Goal: Information Seeking & Learning: Check status

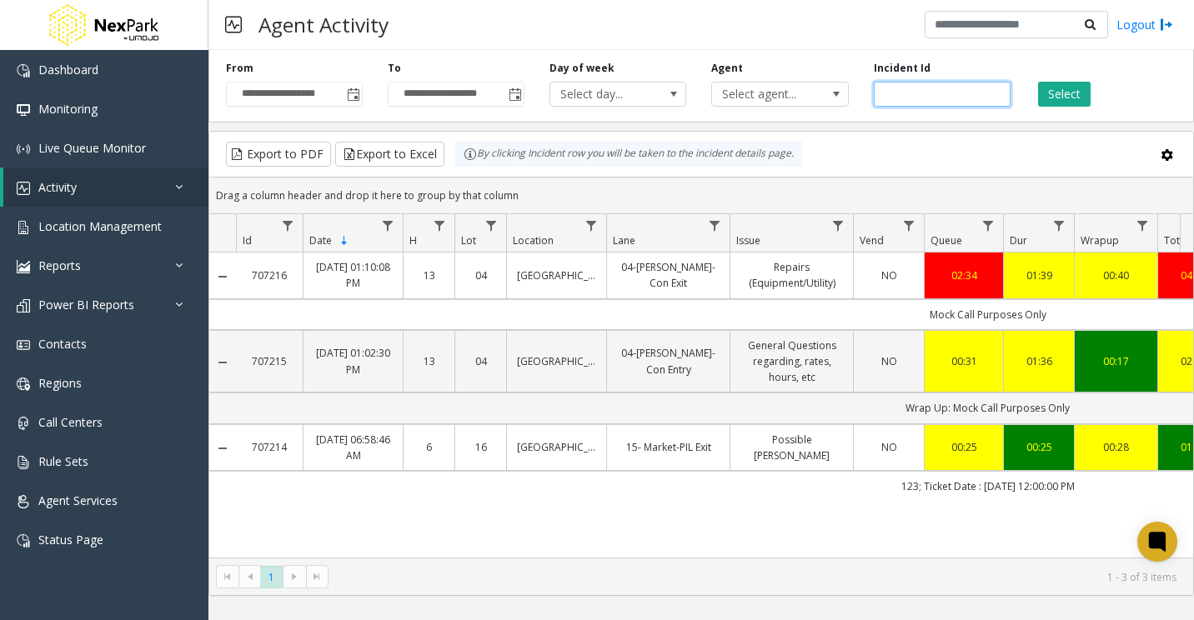
click at [932, 82] on input "number" at bounding box center [942, 94] width 137 height 25
paste input "******"
type input "******"
click at [1054, 93] on button "Select" at bounding box center [1064, 94] width 53 height 25
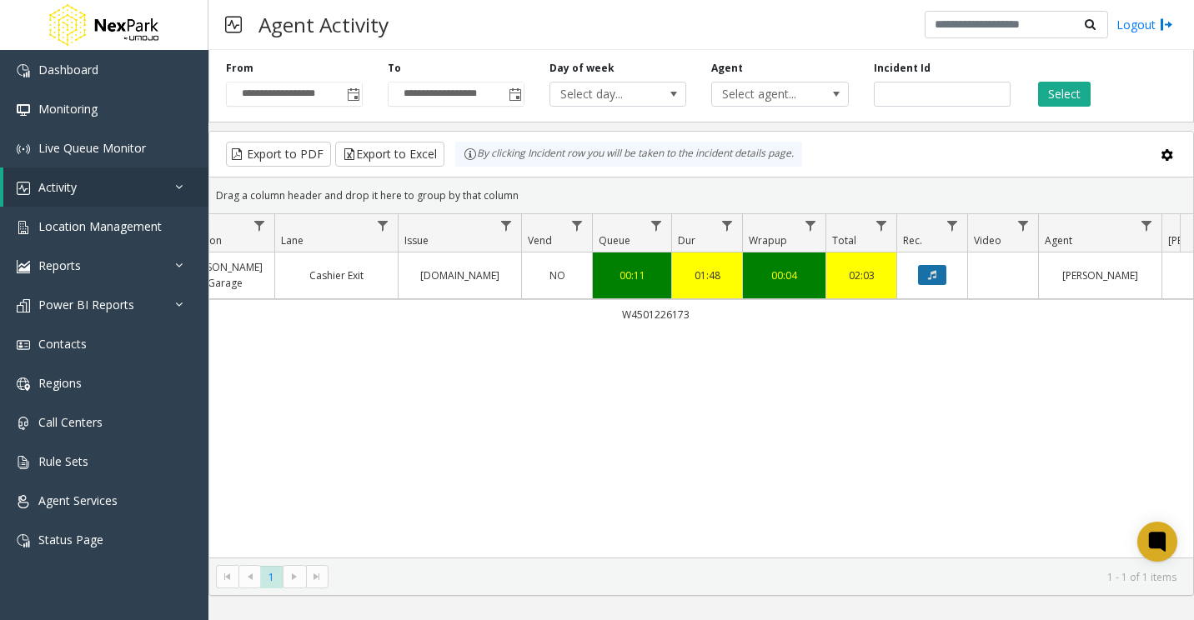
click at [928, 276] on icon "Data table" at bounding box center [932, 275] width 8 height 10
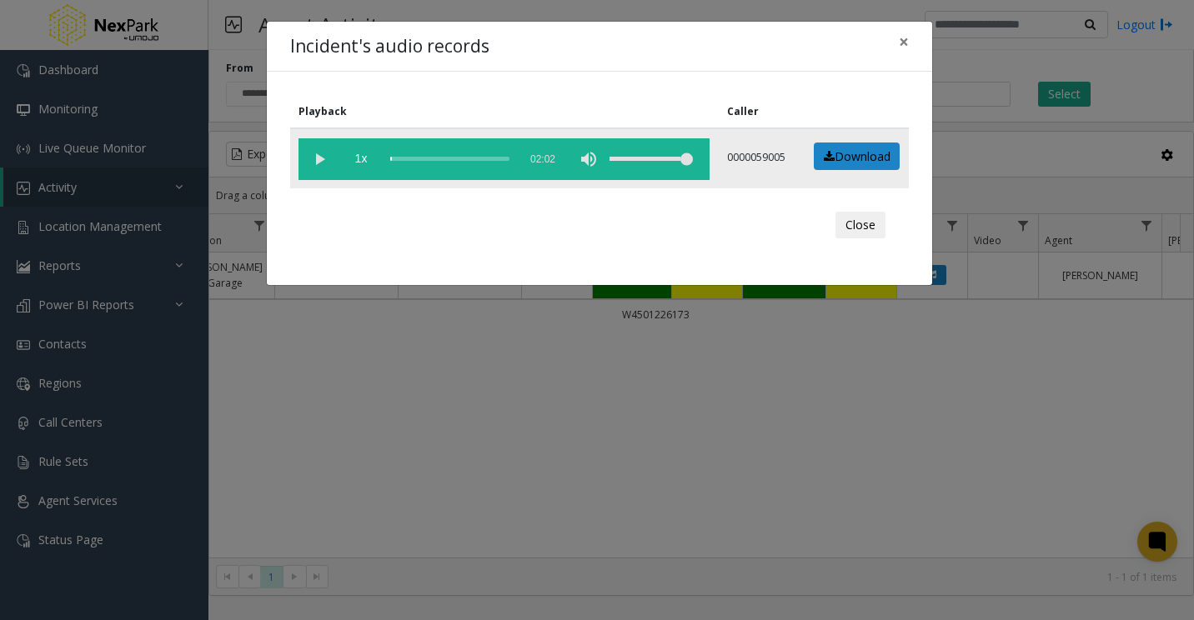
click at [323, 162] on vg-play-pause at bounding box center [319, 159] width 42 height 42
click at [398, 158] on div "scrub bar" at bounding box center [449, 159] width 119 height 42
click at [404, 158] on div "scrub bar" at bounding box center [449, 159] width 119 height 42
click at [408, 159] on div "scrub bar" at bounding box center [449, 159] width 119 height 42
click at [406, 159] on div "scrub bar" at bounding box center [449, 159] width 119 height 42
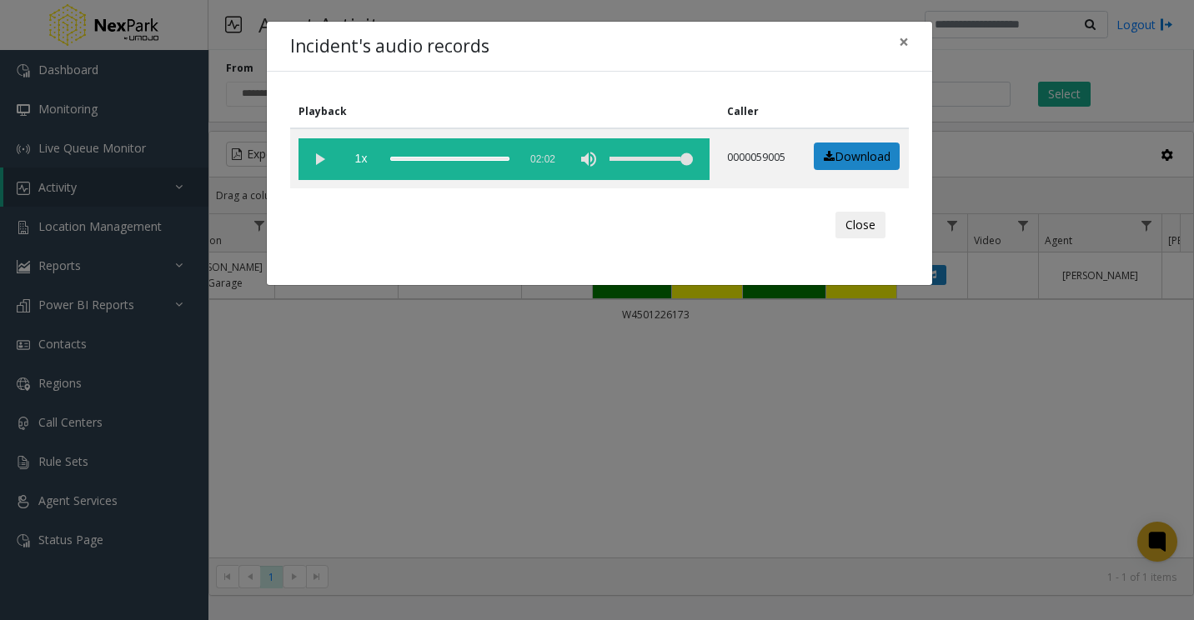
drag, startPoint x: 862, startPoint y: 224, endPoint x: 806, endPoint y: 234, distance: 56.7
click at [863, 225] on button "Close" at bounding box center [860, 225] width 50 height 27
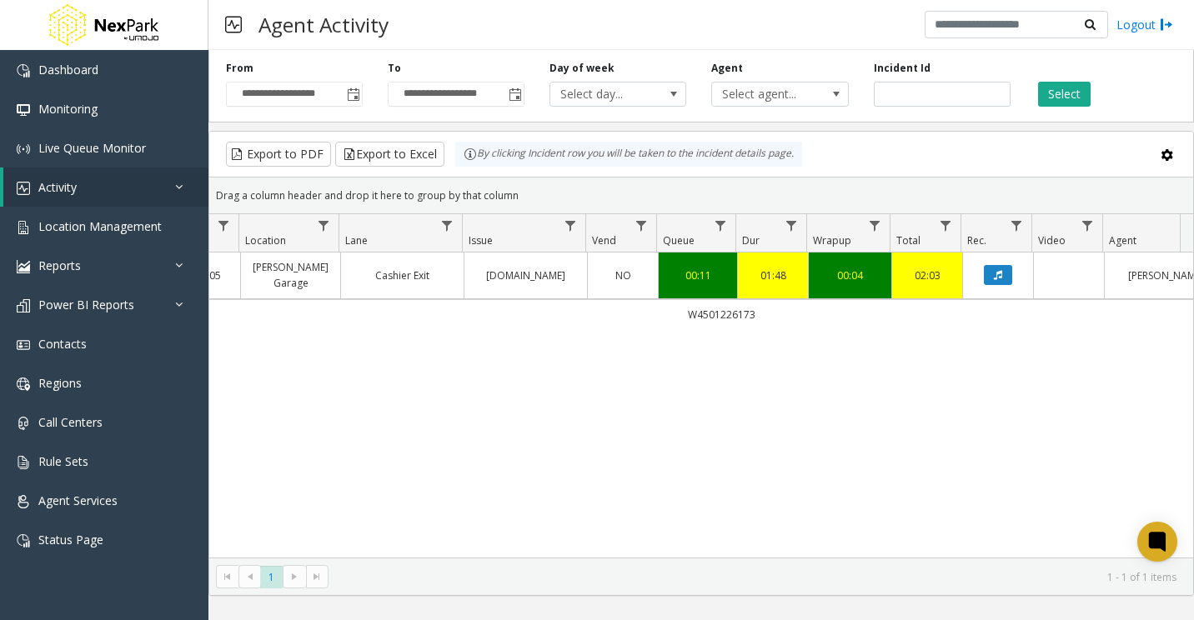
scroll to position [0, 266]
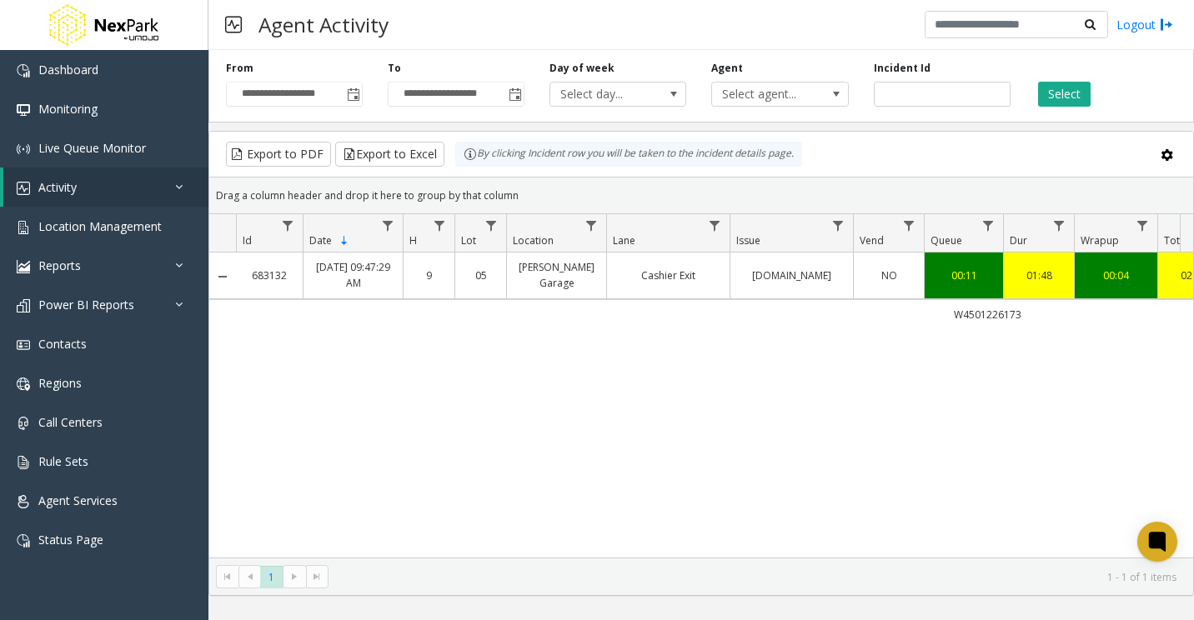
click at [261, 277] on link "683132" at bounding box center [269, 276] width 47 height 16
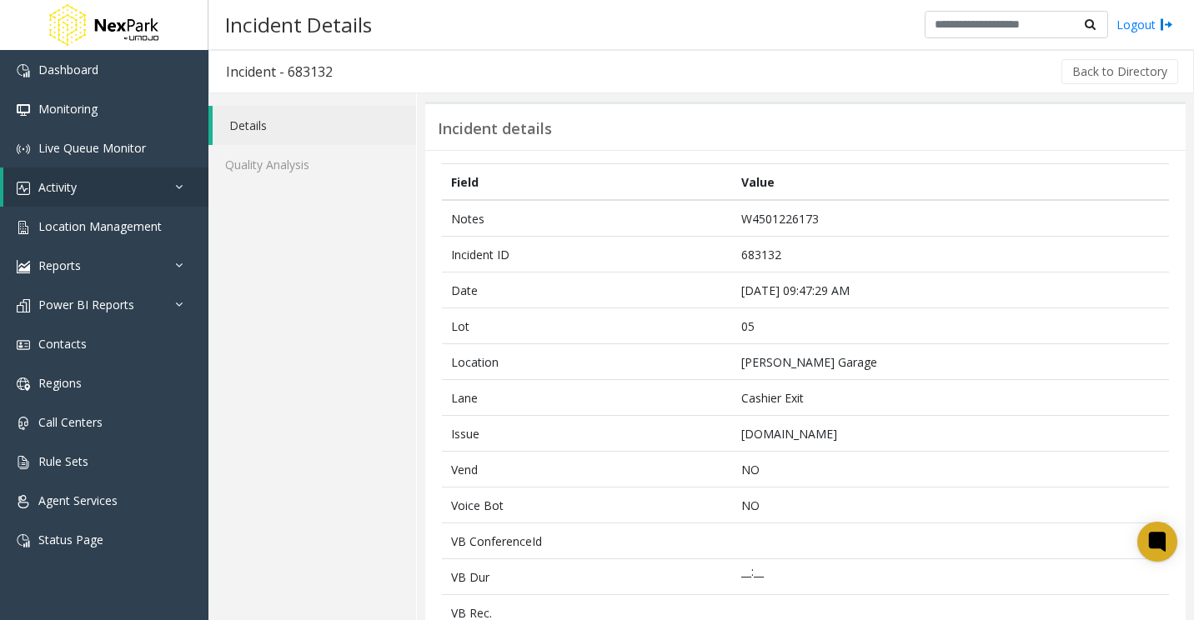
drag, startPoint x: 261, startPoint y: 277, endPoint x: 314, endPoint y: 68, distance: 215.9
click at [314, 68] on h3 "Incident - 683132" at bounding box center [279, 72] width 140 height 38
copy h3 "683132"
click at [1094, 67] on button "Back to Directory" at bounding box center [1119, 71] width 117 height 25
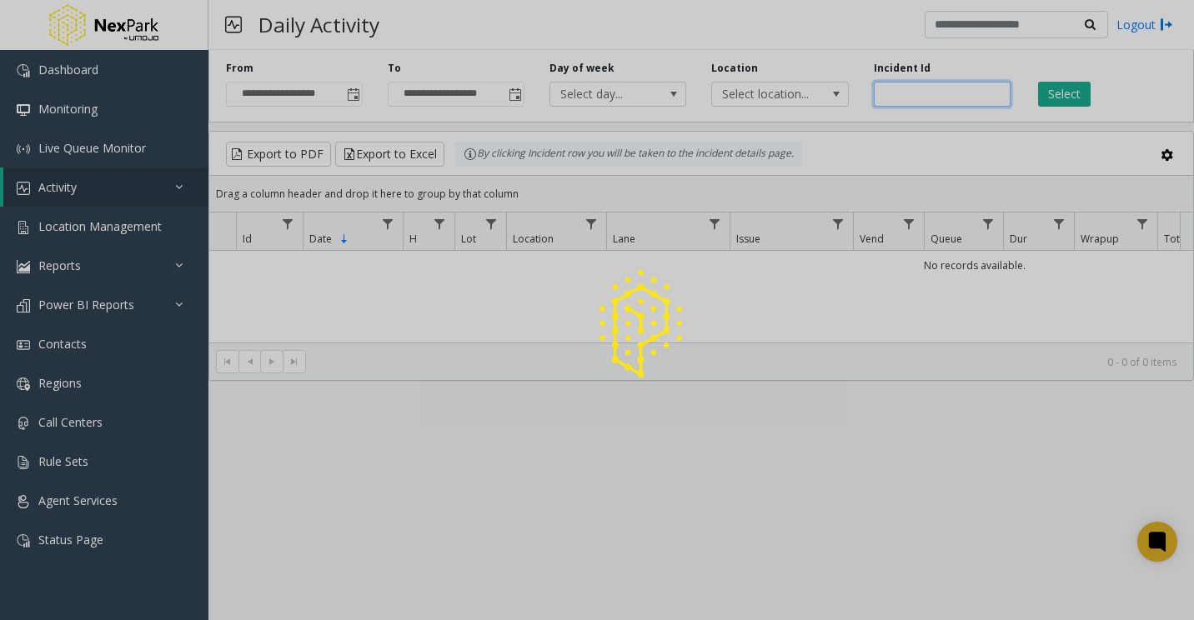
click at [923, 97] on input "number" at bounding box center [942, 94] width 137 height 25
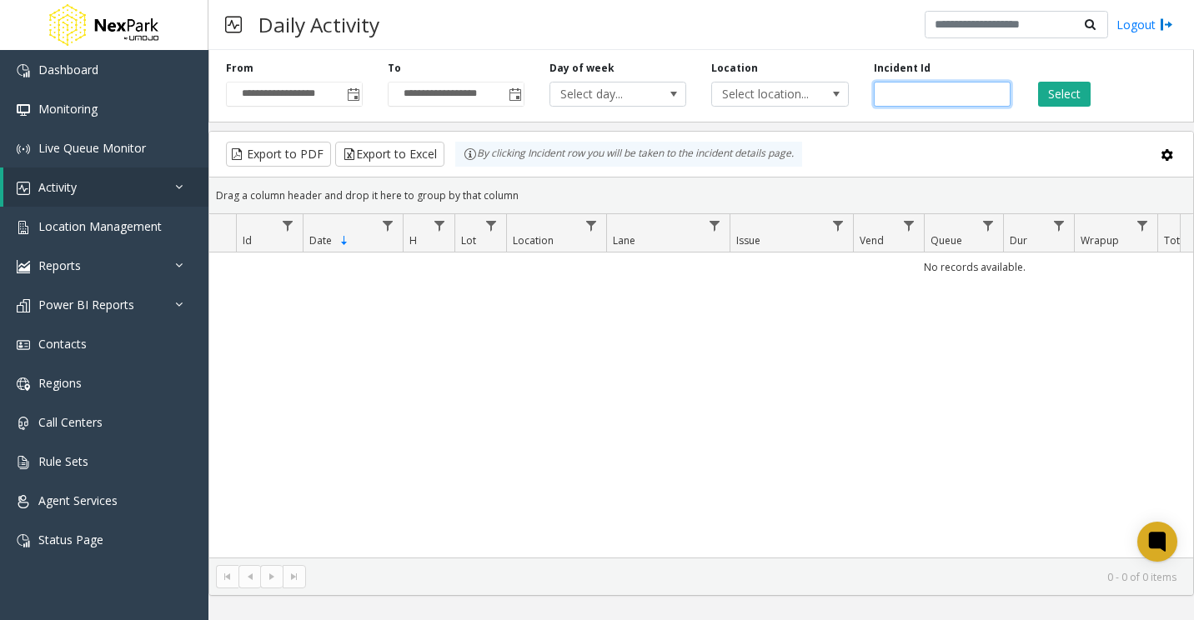
paste input "******"
click at [1053, 99] on button "Select" at bounding box center [1064, 94] width 53 height 25
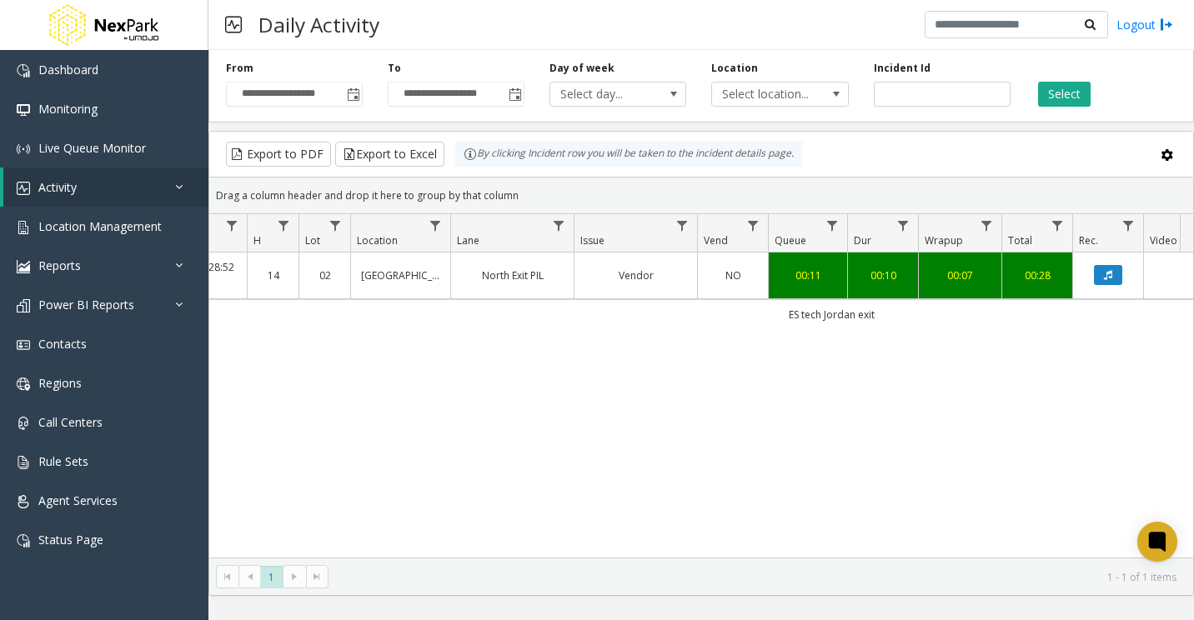
scroll to position [0, 304]
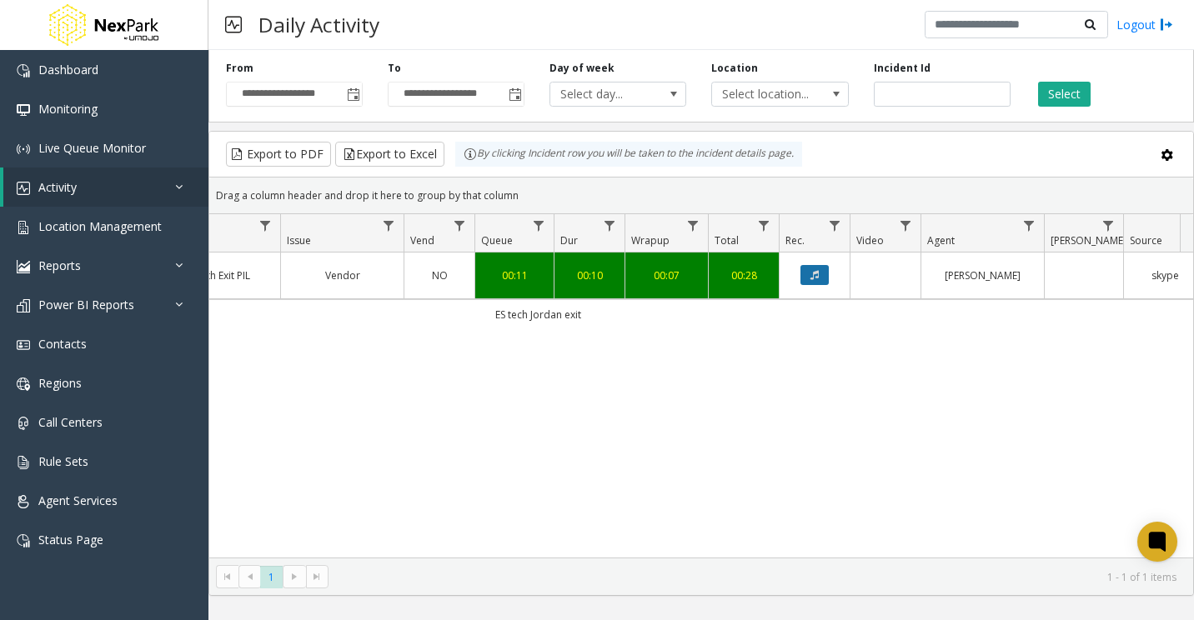
click at [808, 269] on button "Data table" at bounding box center [814, 275] width 28 height 20
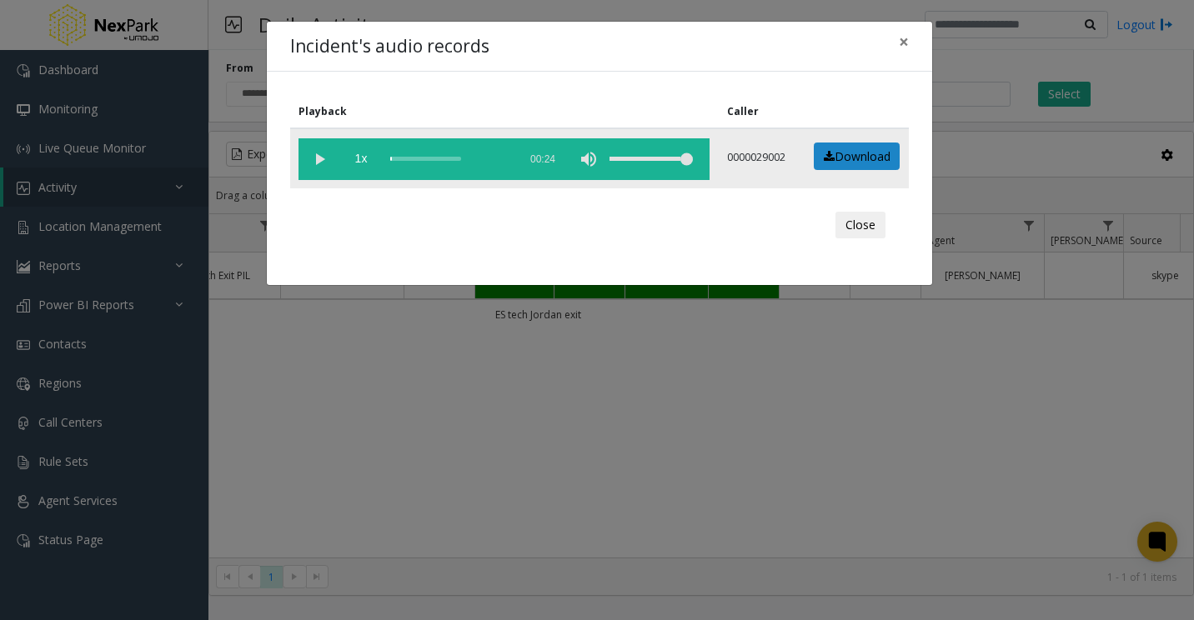
click at [310, 160] on vg-play-pause at bounding box center [319, 159] width 42 height 42
click at [325, 162] on vg-play-pause at bounding box center [319, 159] width 42 height 42
click at [844, 227] on button "Close" at bounding box center [860, 225] width 50 height 27
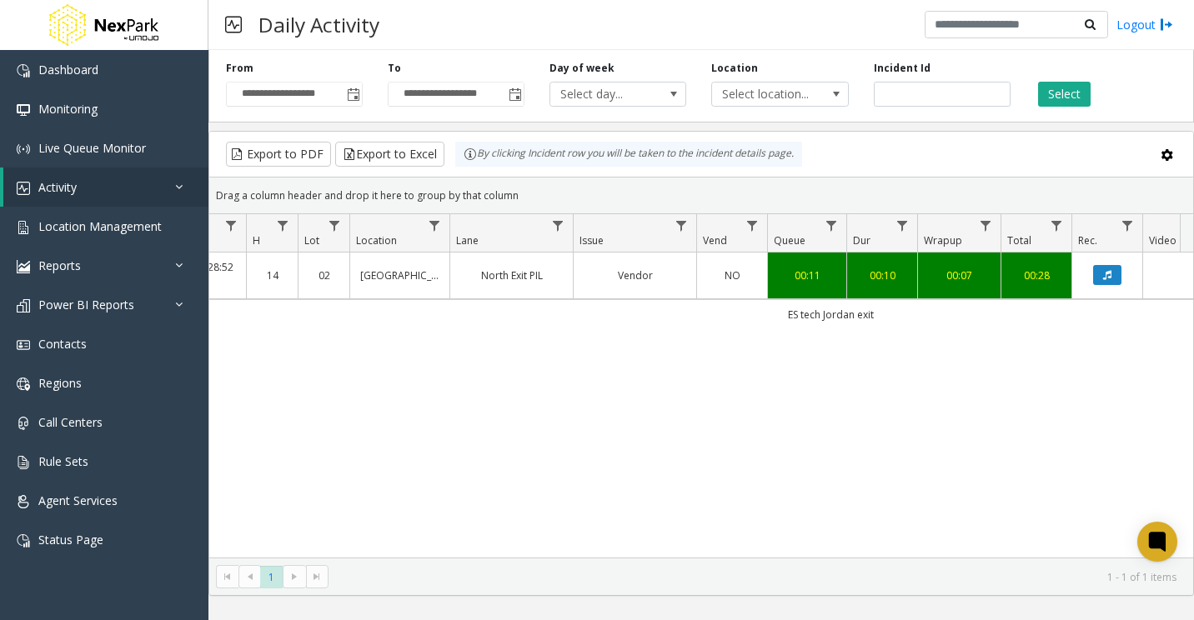
scroll to position [0, 0]
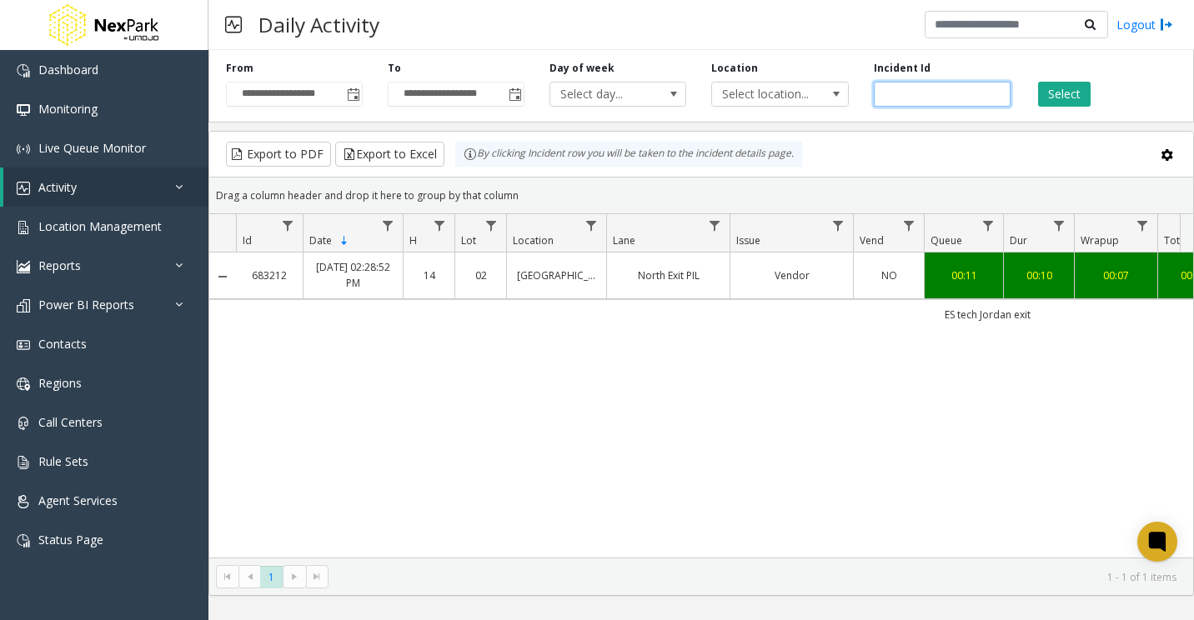
drag, startPoint x: 945, startPoint y: 96, endPoint x: 638, endPoint y: 120, distance: 308.5
click at [638, 120] on div "**********" at bounding box center [700, 82] width 985 height 79
paste input "number"
click at [1053, 92] on button "Select" at bounding box center [1064, 94] width 53 height 25
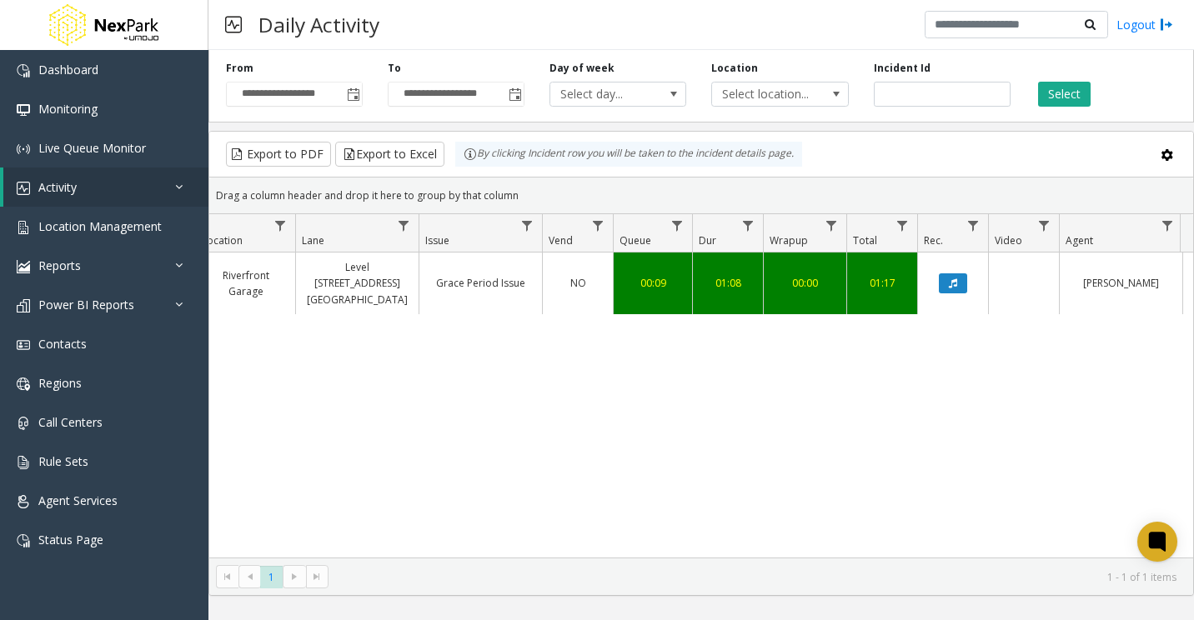
scroll to position [0, 438]
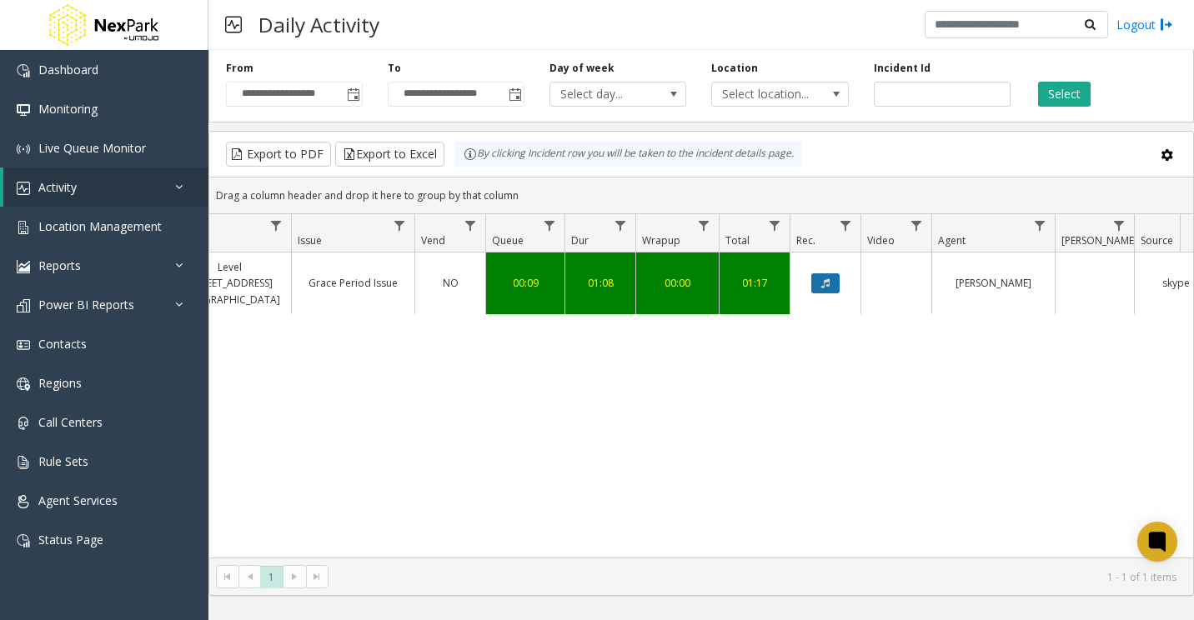
click at [830, 273] on button "Data table" at bounding box center [825, 283] width 28 height 20
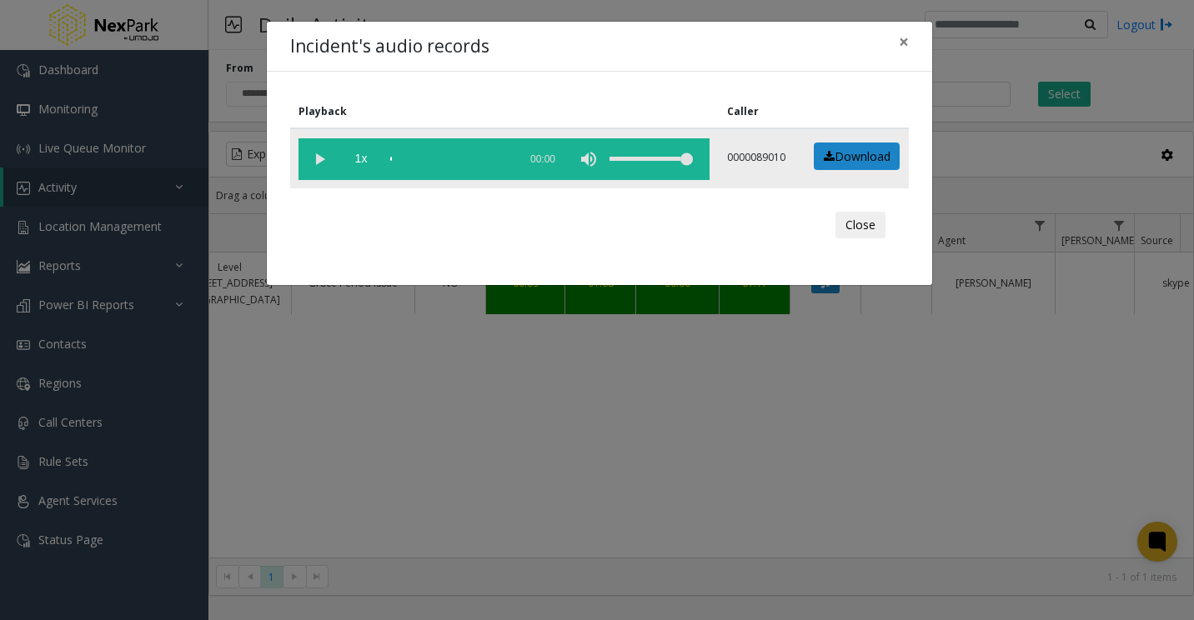
click at [319, 159] on vg-play-pause at bounding box center [319, 159] width 42 height 42
click at [403, 161] on div "scrub bar" at bounding box center [449, 159] width 119 height 42
click at [405, 161] on div "scrub bar" at bounding box center [449, 159] width 119 height 42
click at [408, 161] on div "scrub bar" at bounding box center [449, 159] width 119 height 42
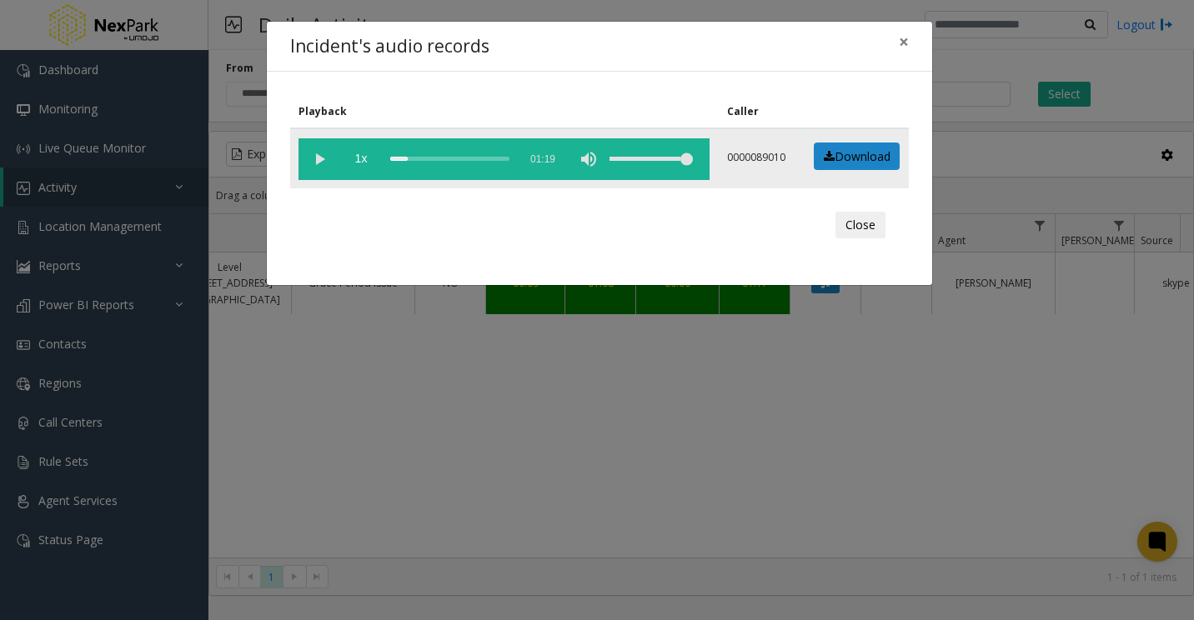
click at [412, 160] on div "scrub bar" at bounding box center [449, 159] width 119 height 42
click at [412, 159] on div "scrub bar" at bounding box center [449, 159] width 119 height 42
click at [410, 159] on div "scrub bar" at bounding box center [449, 159] width 119 height 42
click at [408, 159] on div "scrub bar" at bounding box center [449, 159] width 119 height 42
drag, startPoint x: 903, startPoint y: 36, endPoint x: 852, endPoint y: 75, distance: 64.2
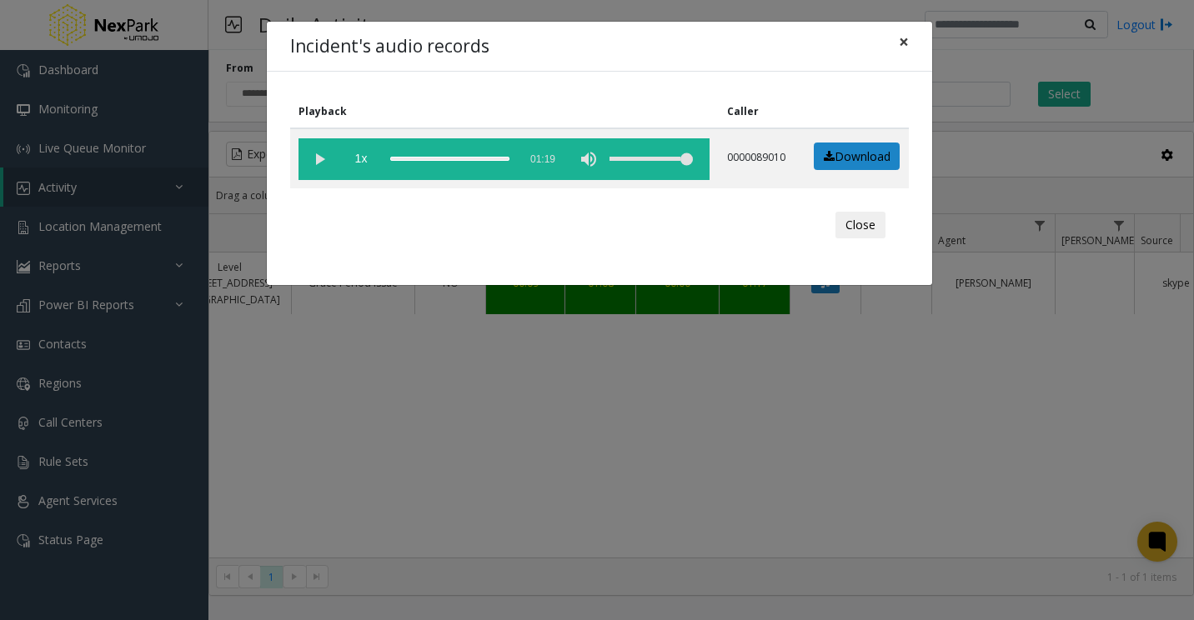
click at [903, 37] on span "×" at bounding box center [904, 41] width 10 height 23
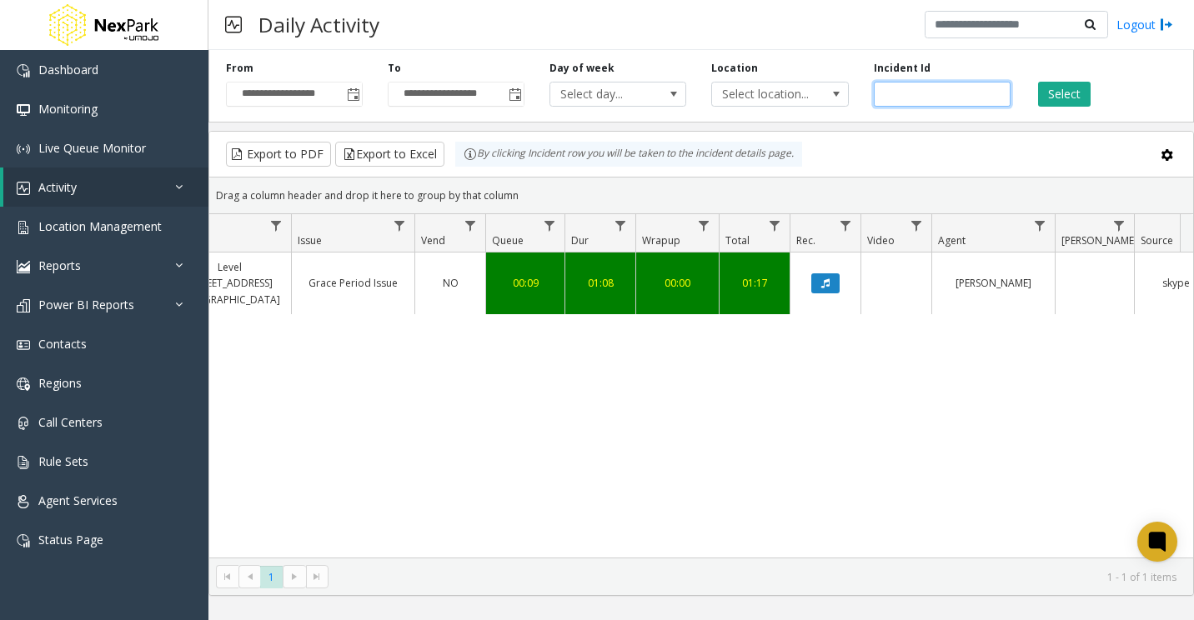
drag, startPoint x: 946, startPoint y: 97, endPoint x: 650, endPoint y: 115, distance: 296.5
click at [643, 118] on div "**********" at bounding box center [700, 82] width 985 height 79
paste input "number"
click at [1062, 98] on button "Select" at bounding box center [1064, 94] width 53 height 25
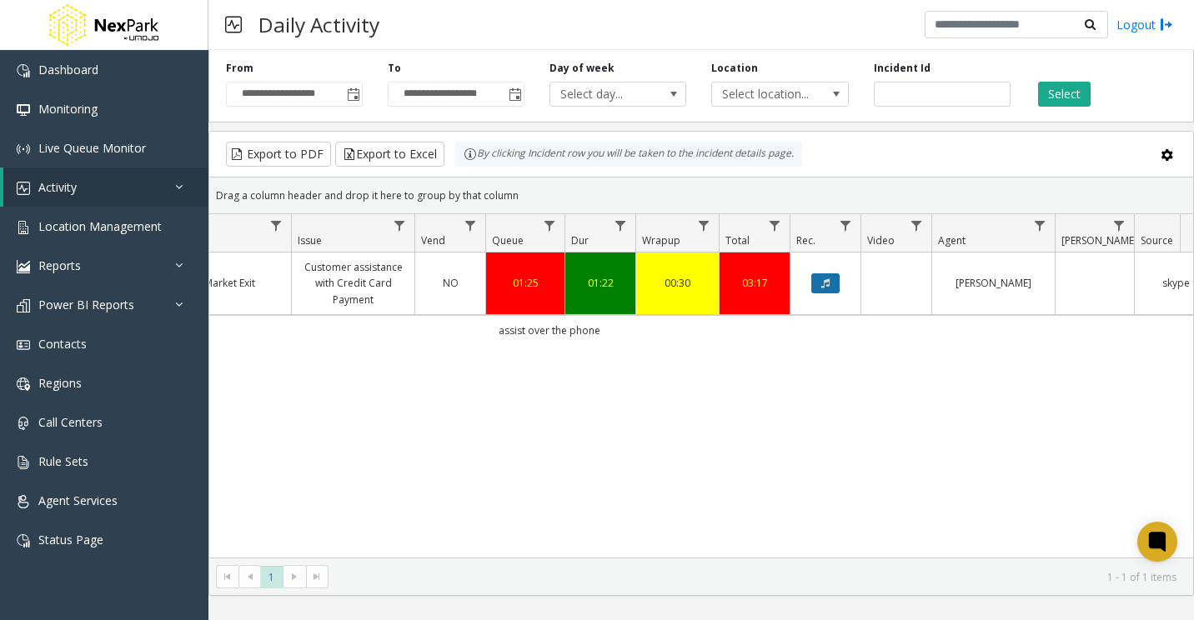
click at [829, 288] on icon "Data table" at bounding box center [825, 283] width 8 height 10
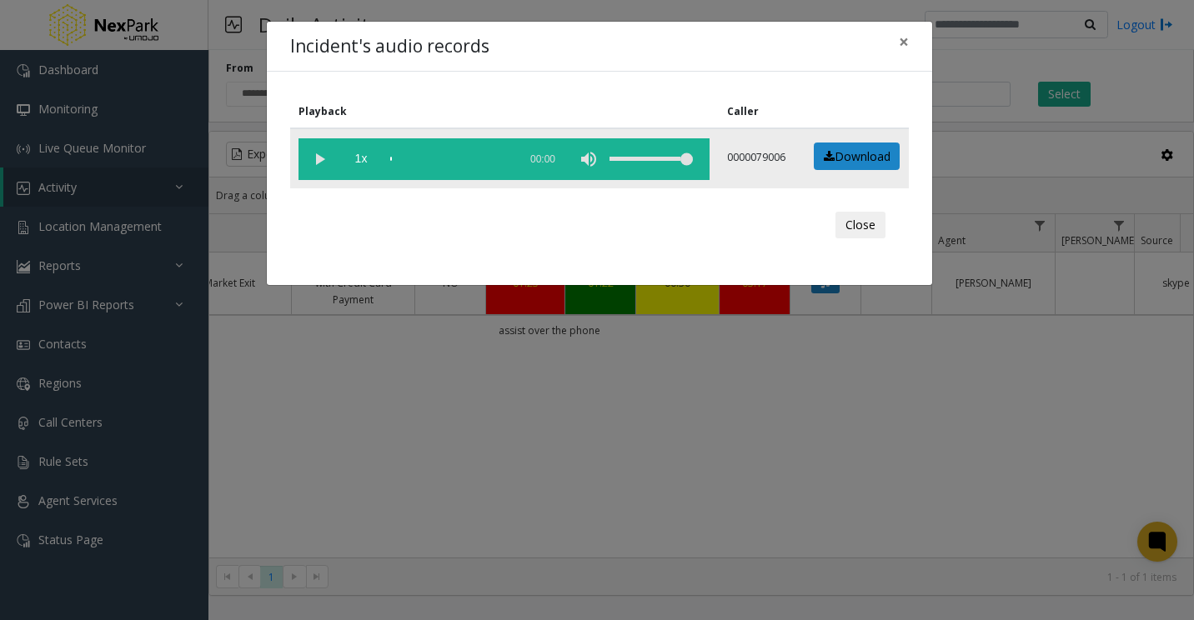
click at [311, 160] on vg-play-pause at bounding box center [319, 159] width 42 height 42
click at [419, 157] on div "scrub bar" at bounding box center [449, 159] width 119 height 42
click at [427, 160] on div "scrub bar" at bounding box center [449, 159] width 119 height 42
click at [425, 159] on div "scrub bar" at bounding box center [449, 159] width 119 height 42
click at [427, 160] on div "scrub bar" at bounding box center [449, 159] width 119 height 42
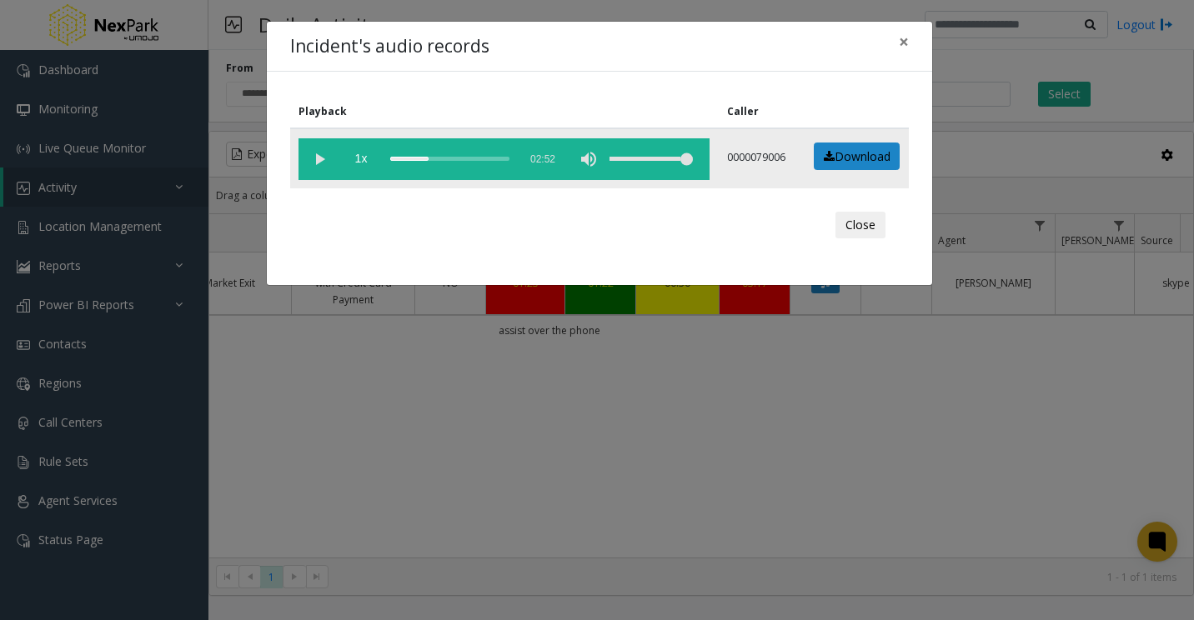
click at [434, 156] on div "scrub bar" at bounding box center [449, 159] width 119 height 42
click at [442, 159] on div "scrub bar" at bounding box center [449, 159] width 119 height 42
click at [451, 159] on div "scrub bar" at bounding box center [449, 159] width 119 height 42
click at [468, 158] on div "scrub bar" at bounding box center [449, 159] width 119 height 42
click at [465, 158] on div "scrub bar" at bounding box center [449, 159] width 119 height 42
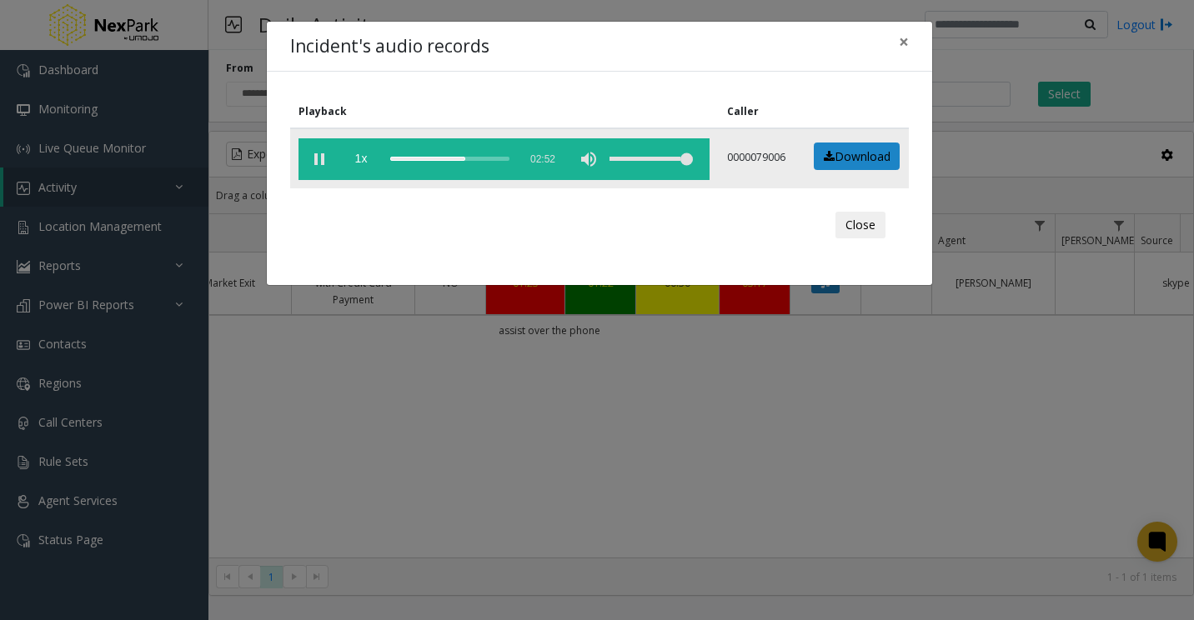
click at [460, 162] on div "scrub bar" at bounding box center [449, 159] width 119 height 42
click at [456, 158] on div "scrub bar" at bounding box center [449, 159] width 119 height 42
click at [453, 159] on div "scrub bar" at bounding box center [449, 159] width 119 height 42
click at [465, 161] on div "scrub bar" at bounding box center [449, 159] width 119 height 42
click at [323, 163] on vg-play-pause at bounding box center [319, 159] width 42 height 42
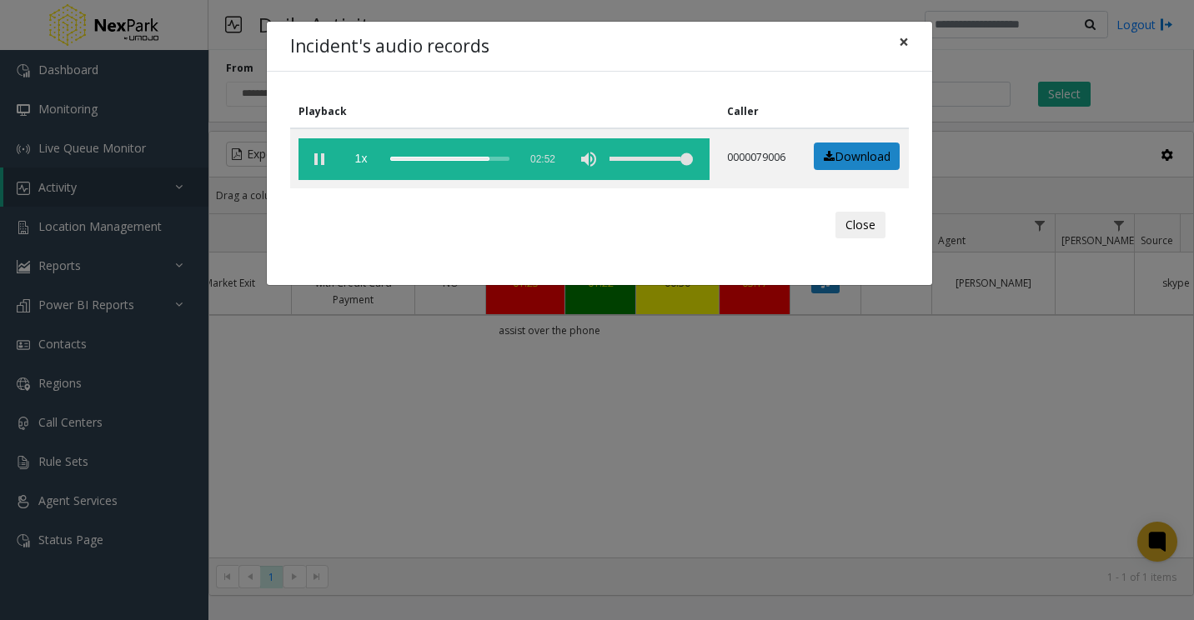
click at [902, 44] on span "×" at bounding box center [904, 41] width 10 height 23
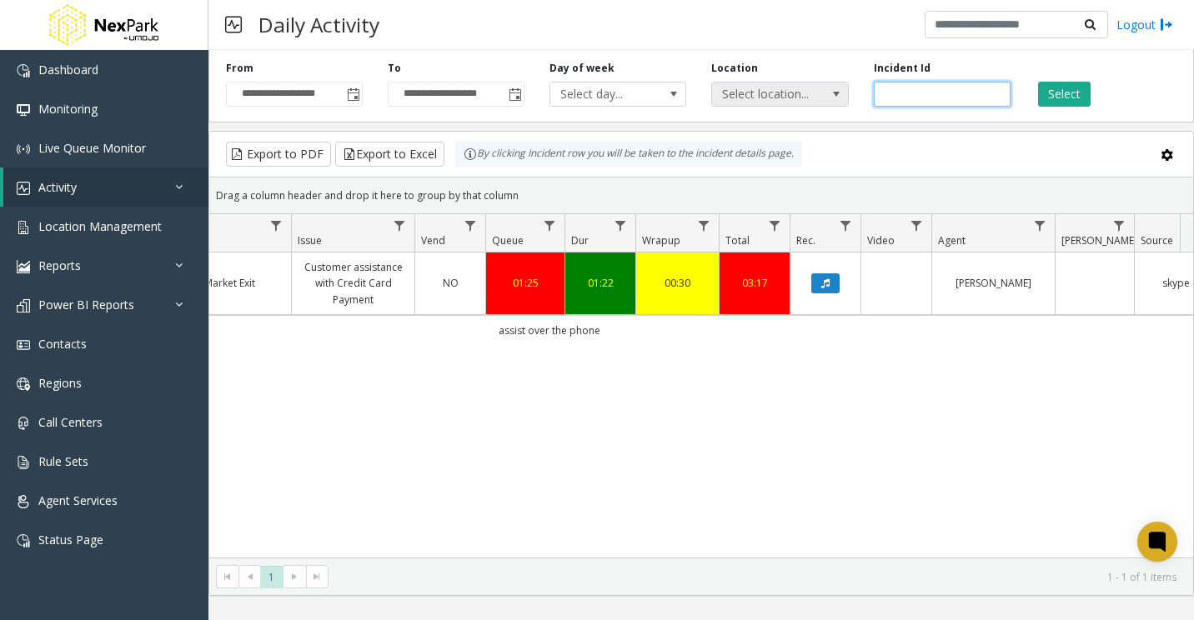
drag, startPoint x: 959, startPoint y: 92, endPoint x: 814, endPoint y: 97, distance: 144.3
click at [767, 101] on div "**********" at bounding box center [700, 82] width 985 height 79
paste input "number"
click at [1072, 94] on button "Select" at bounding box center [1064, 94] width 53 height 25
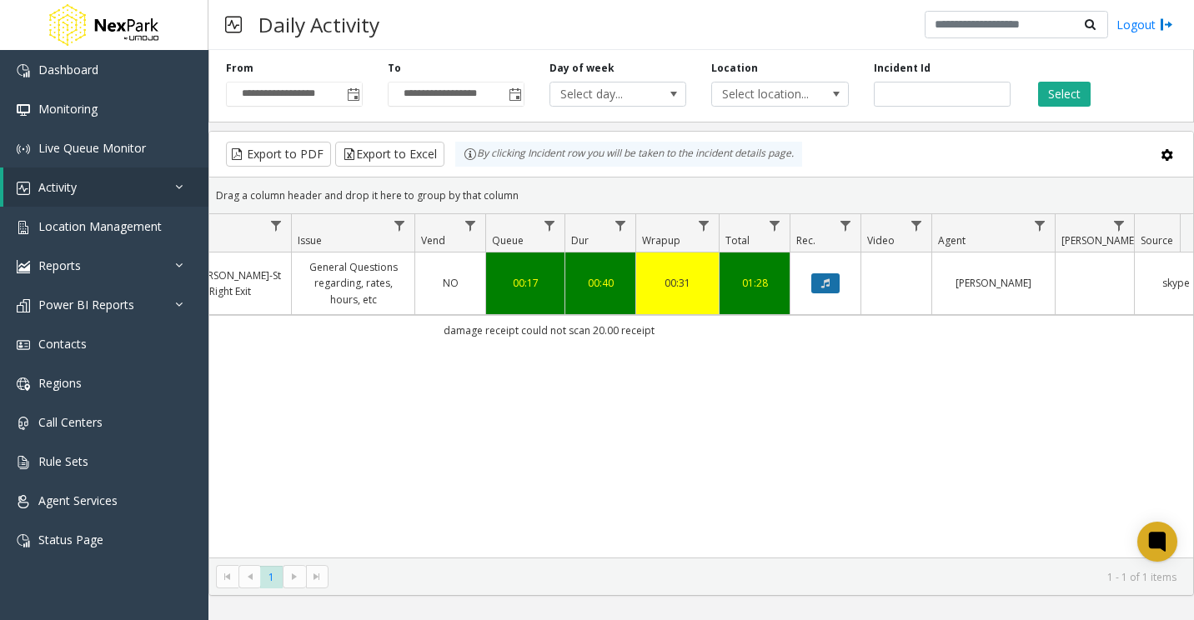
click at [823, 282] on icon "Data table" at bounding box center [825, 283] width 8 height 10
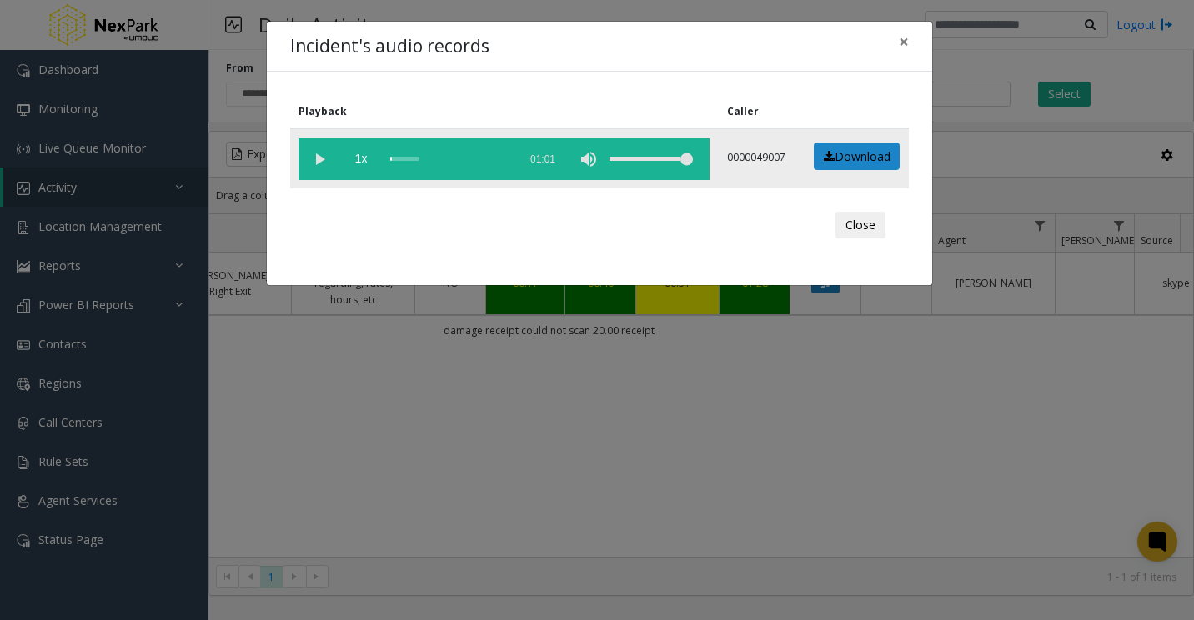
click at [317, 159] on vg-play-pause at bounding box center [319, 159] width 42 height 42
click at [896, 40] on button "×" at bounding box center [903, 42] width 33 height 41
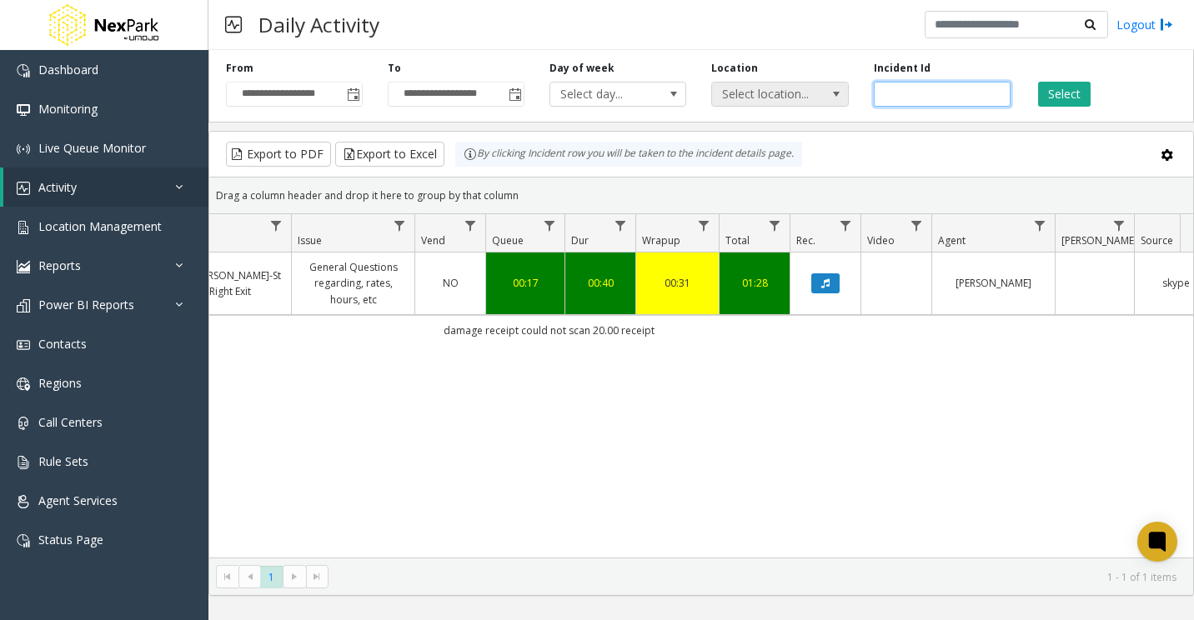
drag, startPoint x: 914, startPoint y: 92, endPoint x: 834, endPoint y: 103, distance: 80.9
click at [834, 103] on div "**********" at bounding box center [700, 82] width 985 height 79
paste input "number"
click at [1042, 97] on button "Select" at bounding box center [1064, 94] width 53 height 25
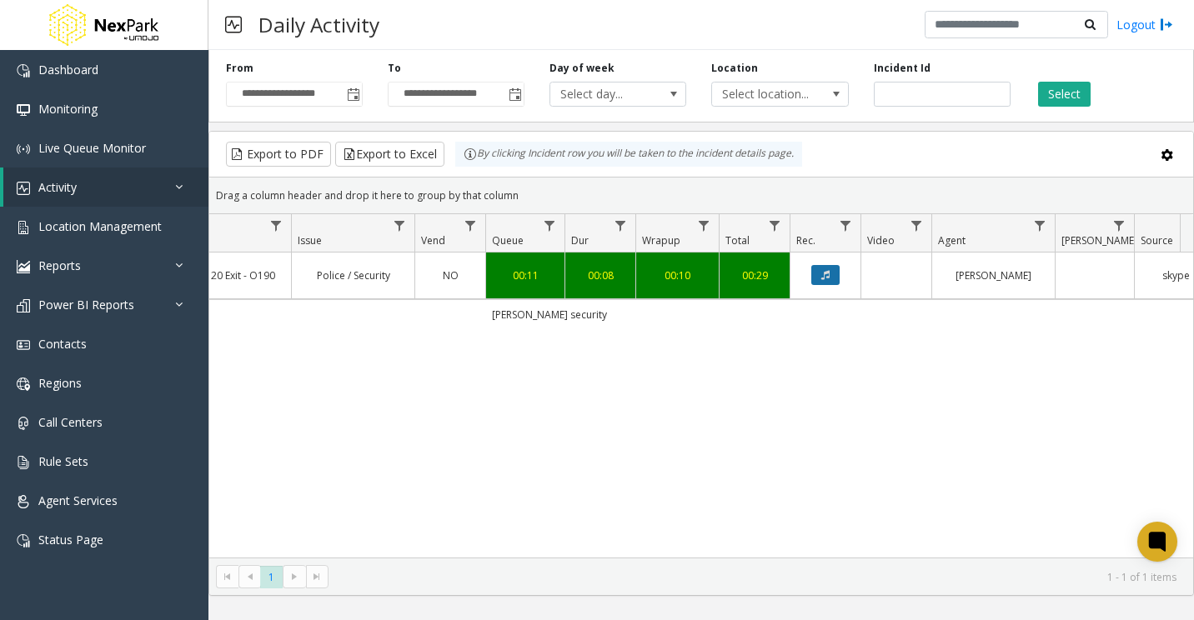
click at [836, 272] on button "Data table" at bounding box center [825, 275] width 28 height 20
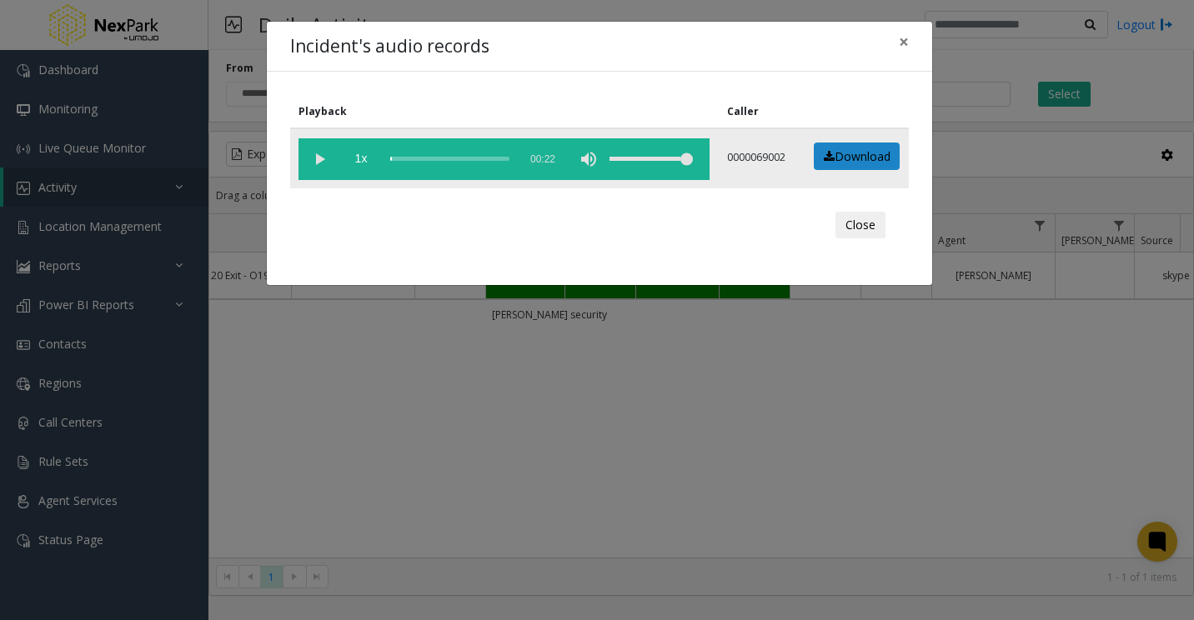
click at [311, 160] on vg-play-pause at bounding box center [319, 159] width 42 height 42
click at [426, 161] on div "scrub bar" at bounding box center [449, 159] width 119 height 42
drag, startPoint x: 435, startPoint y: 159, endPoint x: 448, endPoint y: 160, distance: 12.5
click at [439, 159] on div "scrub bar" at bounding box center [449, 159] width 119 height 42
click at [448, 160] on div "scrub bar" at bounding box center [449, 159] width 119 height 42
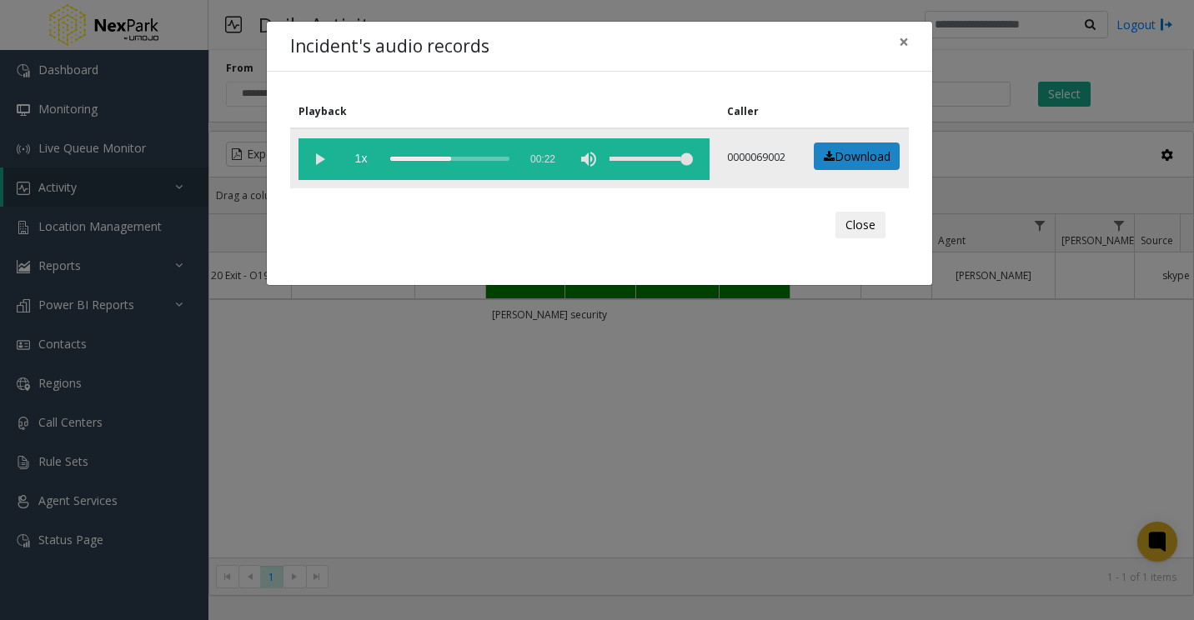
click at [454, 160] on div "scrub bar" at bounding box center [449, 159] width 119 height 42
click at [462, 158] on div "scrub bar" at bounding box center [449, 159] width 119 height 42
click at [471, 158] on div "scrub bar" at bounding box center [449, 159] width 119 height 42
click at [485, 159] on div "scrub bar" at bounding box center [449, 159] width 119 height 42
click at [477, 160] on div "scrub bar" at bounding box center [449, 159] width 119 height 42
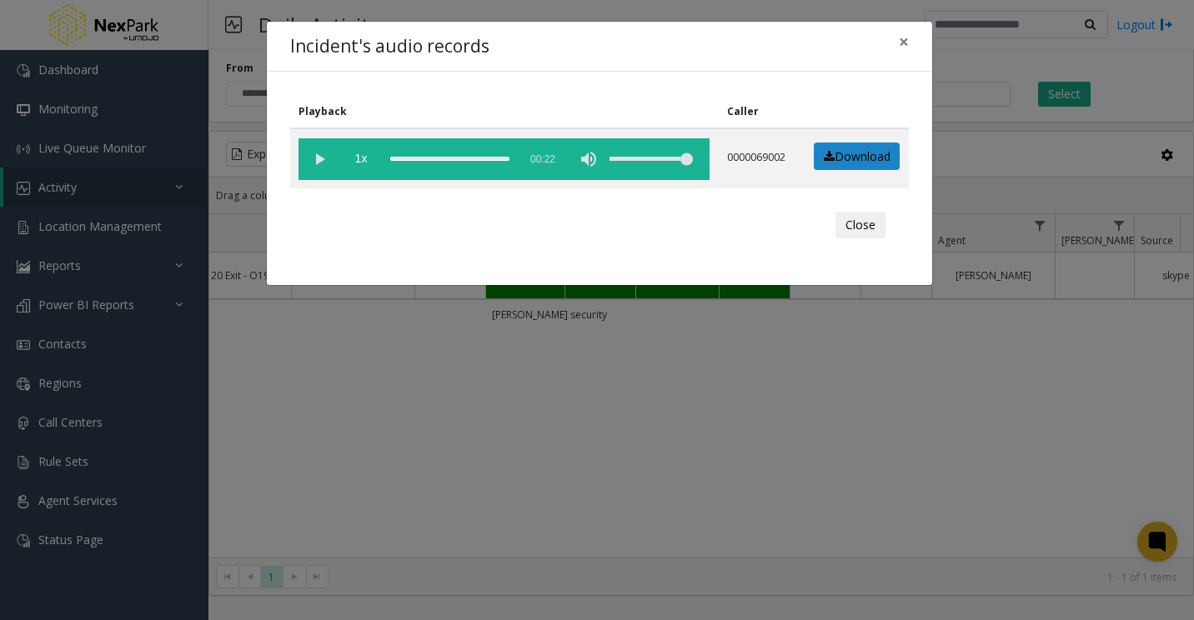
click at [849, 226] on button "Close" at bounding box center [860, 225] width 50 height 27
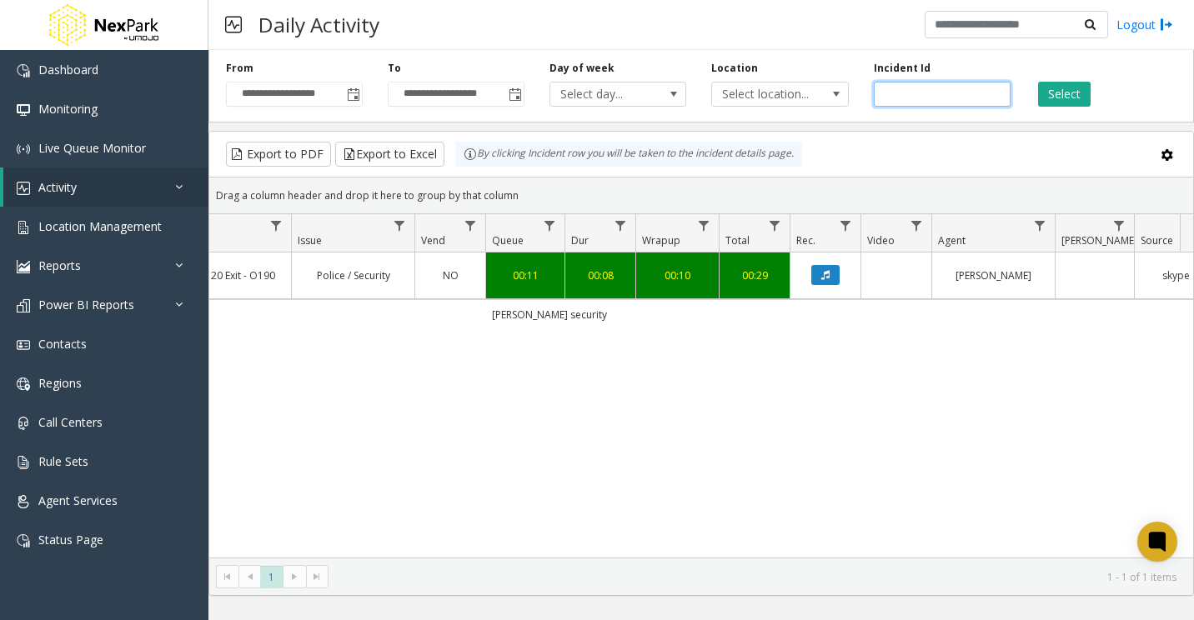
drag, startPoint x: 965, startPoint y: 99, endPoint x: 763, endPoint y: 116, distance: 203.2
click at [735, 118] on div "**********" at bounding box center [700, 82] width 985 height 79
paste input "number"
click at [1060, 93] on button "Select" at bounding box center [1064, 94] width 53 height 25
click at [833, 271] on button "Data table" at bounding box center [825, 275] width 28 height 20
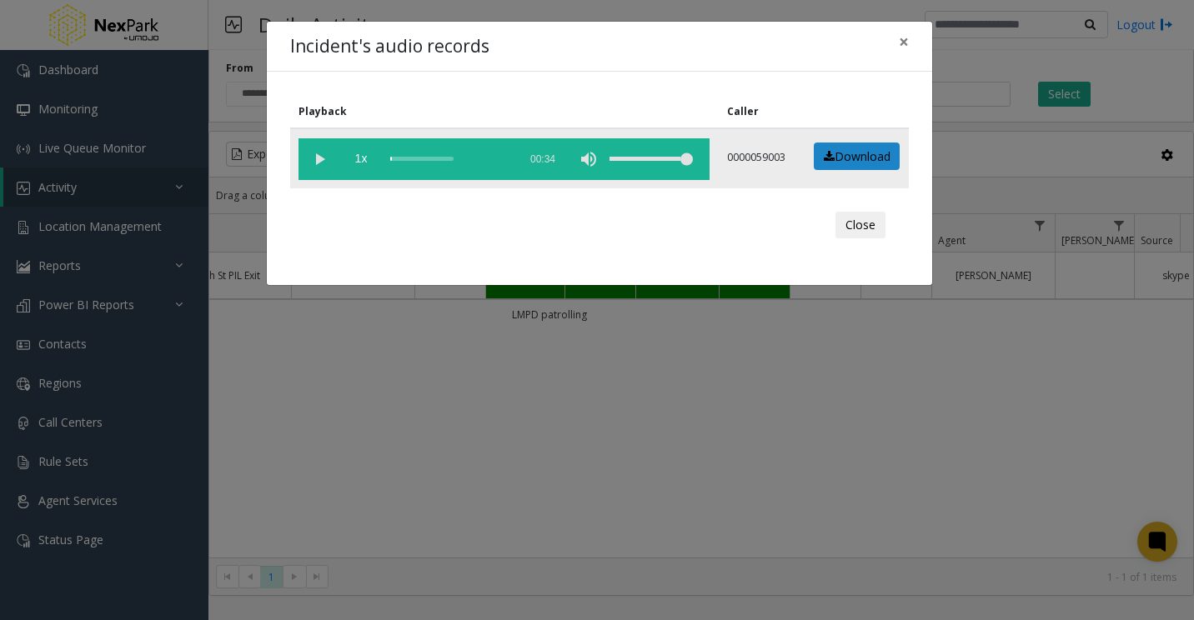
click at [314, 156] on vg-play-pause at bounding box center [319, 159] width 42 height 42
click at [437, 157] on div "scrub bar" at bounding box center [449, 159] width 119 height 42
click at [453, 159] on div "scrub bar" at bounding box center [449, 159] width 119 height 42
click at [450, 159] on div "scrub bar" at bounding box center [449, 159] width 119 height 42
click at [448, 160] on div "scrub bar" at bounding box center [449, 159] width 119 height 42
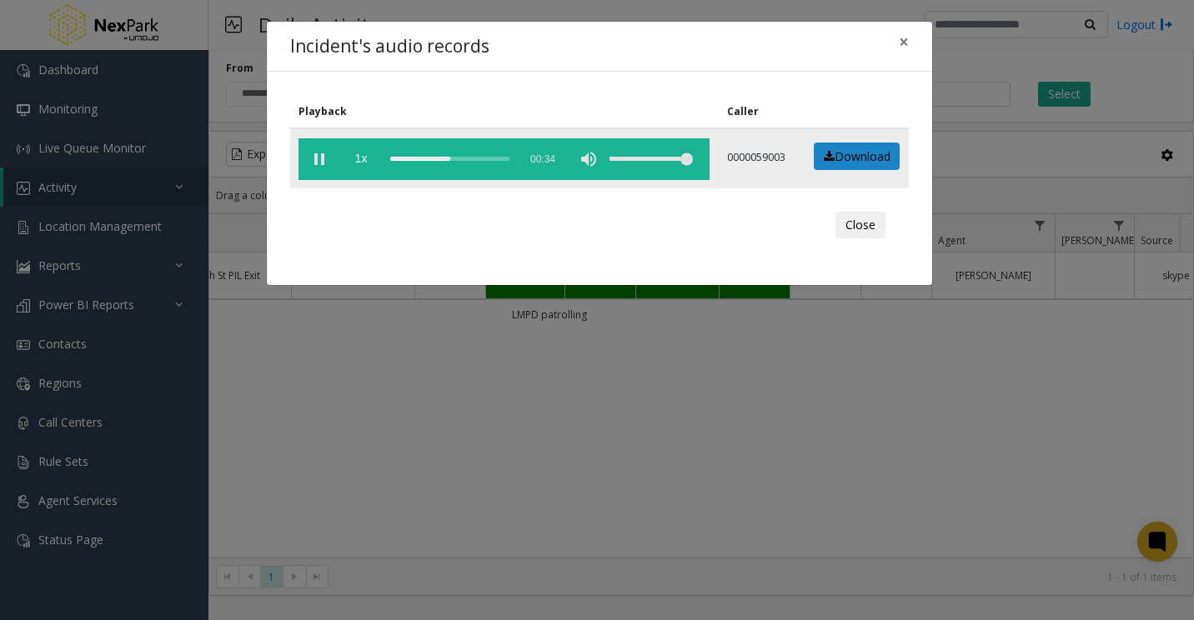
click at [445, 160] on div "scrub bar" at bounding box center [449, 159] width 119 height 42
click at [441, 158] on div "scrub bar" at bounding box center [449, 159] width 119 height 42
click at [434, 160] on div "scrub bar" at bounding box center [449, 159] width 119 height 42
click at [899, 41] on span "×" at bounding box center [904, 41] width 10 height 23
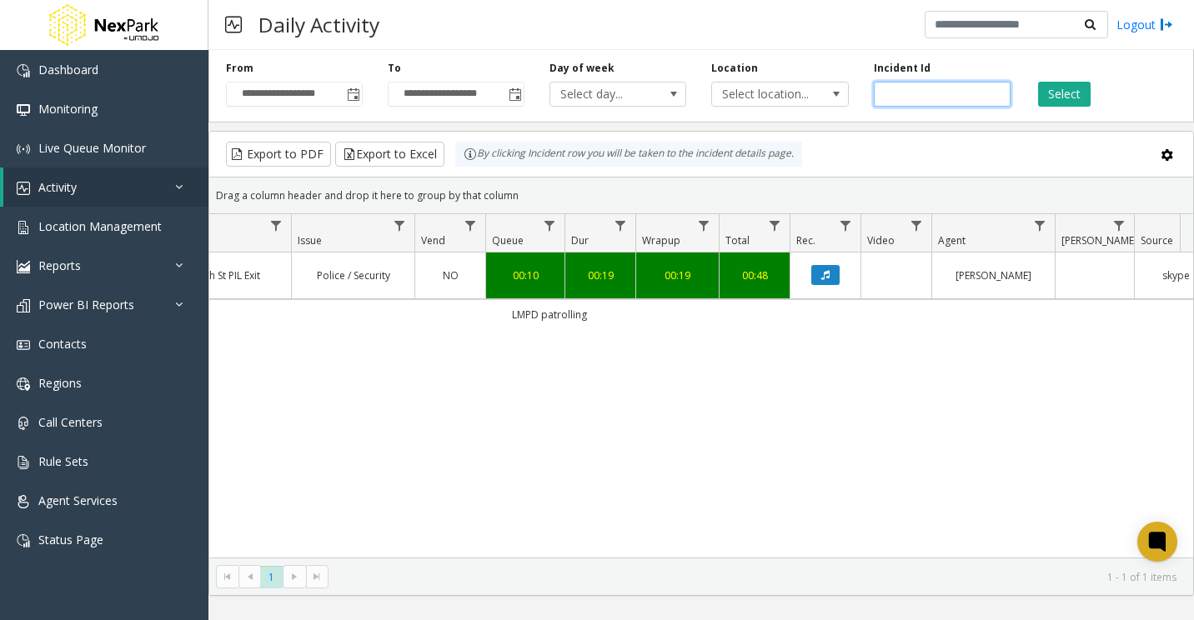
drag, startPoint x: 873, startPoint y: 105, endPoint x: 753, endPoint y: 110, distance: 120.1
click at [754, 115] on div "**********" at bounding box center [700, 82] width 985 height 79
paste input "number"
click at [1054, 98] on button "Select" at bounding box center [1064, 94] width 53 height 25
click at [828, 267] on button "Data table" at bounding box center [825, 275] width 28 height 20
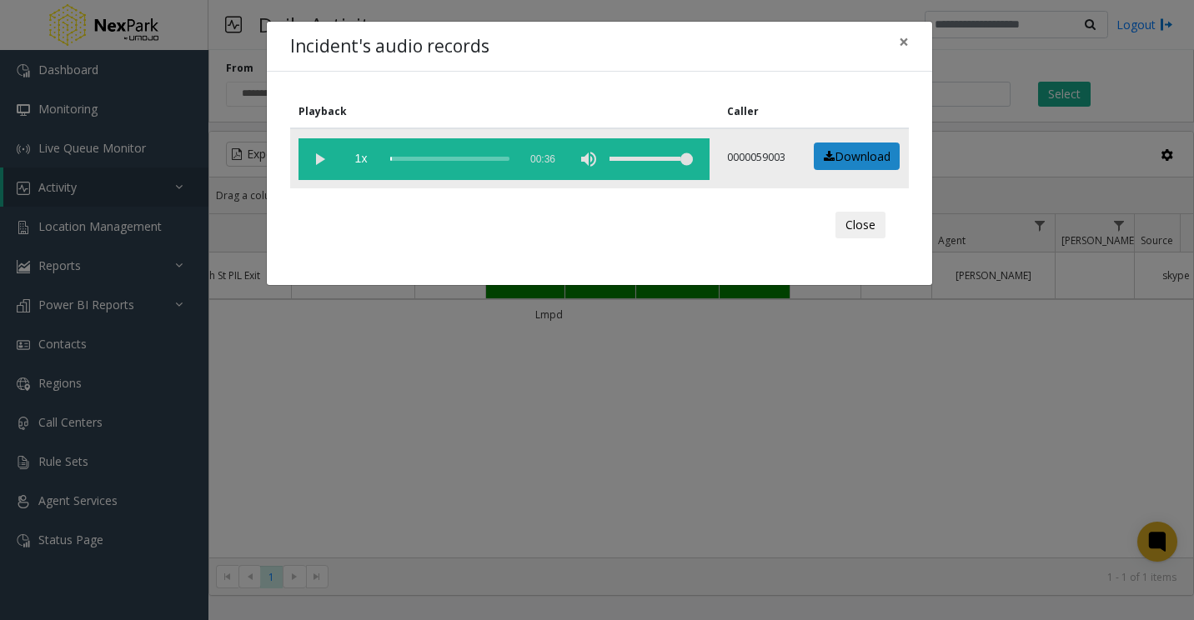
click at [318, 153] on vg-play-pause at bounding box center [319, 159] width 42 height 42
click at [450, 157] on div "scrub bar" at bounding box center [449, 159] width 119 height 42
drag, startPoint x: 455, startPoint y: 160, endPoint x: 467, endPoint y: 160, distance: 11.7
click at [457, 160] on div "scrub bar" at bounding box center [449, 159] width 119 height 42
click at [469, 159] on div "scrub bar" at bounding box center [449, 159] width 119 height 42
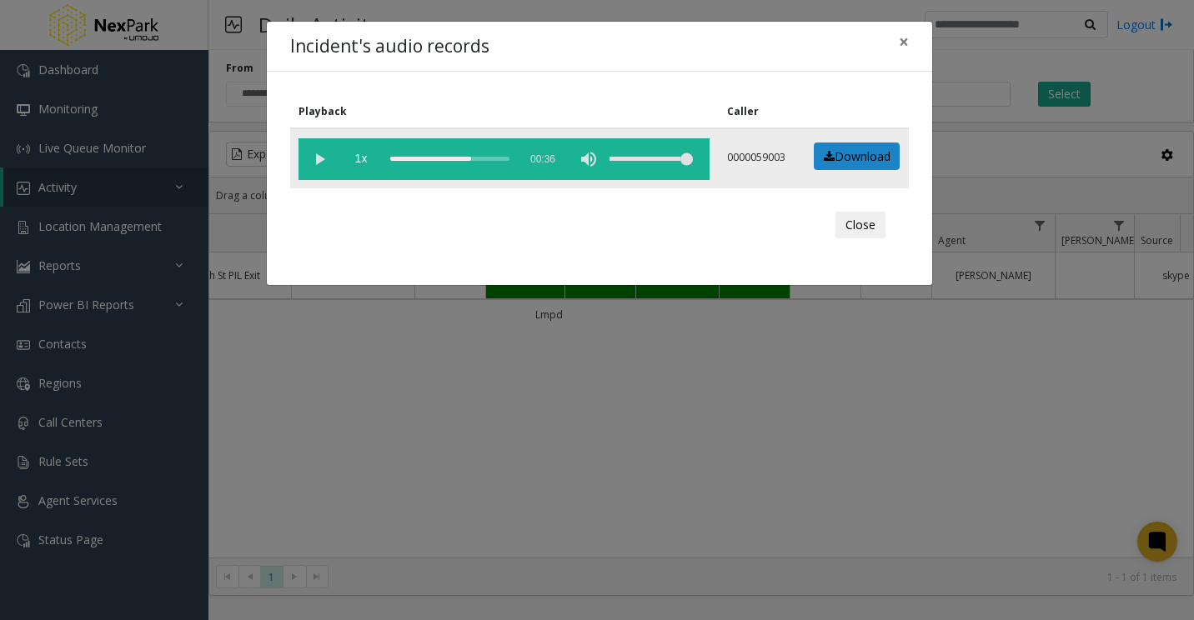
click at [464, 158] on div "scrub bar" at bounding box center [449, 159] width 119 height 42
click at [458, 159] on div "scrub bar" at bounding box center [449, 159] width 119 height 42
click at [909, 39] on button "×" at bounding box center [903, 42] width 33 height 41
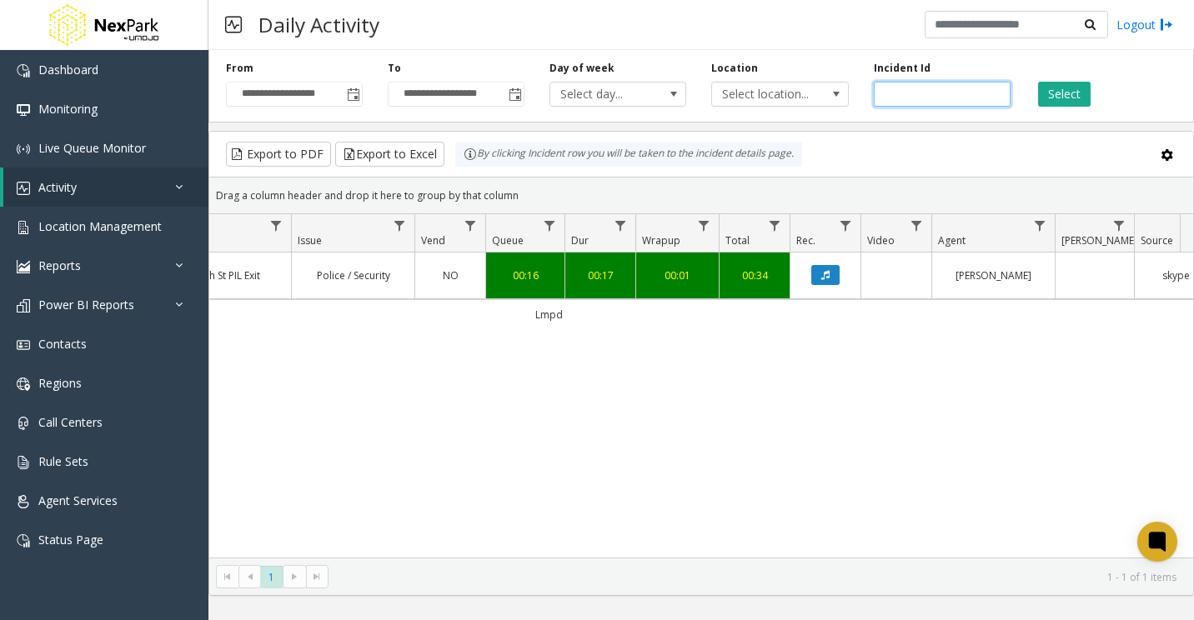
drag, startPoint x: 909, startPoint y: 102, endPoint x: 696, endPoint y: 133, distance: 214.8
click at [697, 136] on div "**********" at bounding box center [700, 319] width 985 height 553
paste input "number"
click at [1079, 87] on button "Select" at bounding box center [1064, 94] width 53 height 25
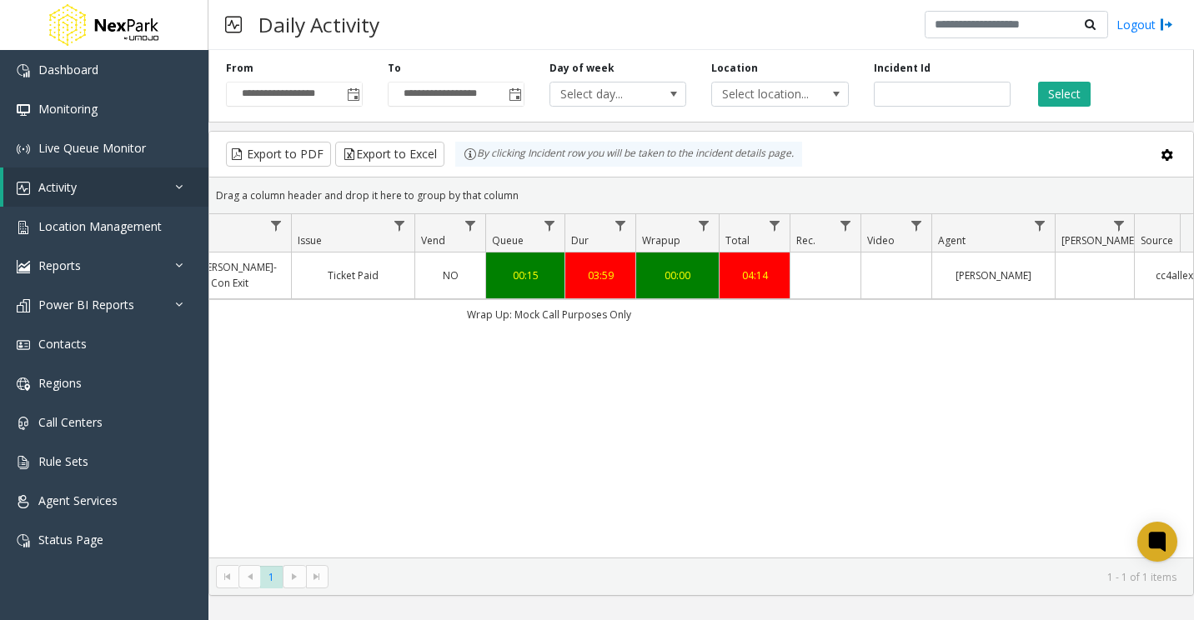
drag, startPoint x: 776, startPoint y: 558, endPoint x: 642, endPoint y: 568, distance: 134.6
click at [642, 568] on kendo-pager "* 1 1 - 1 of 1 items" at bounding box center [701, 577] width 984 height 38
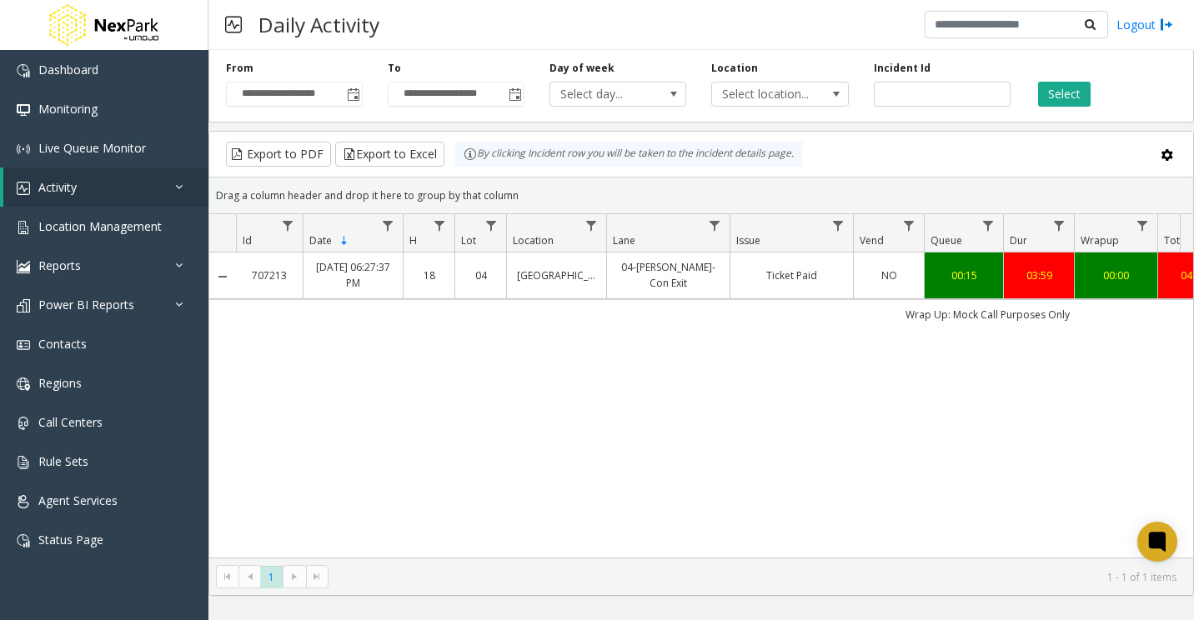
scroll to position [0, 558]
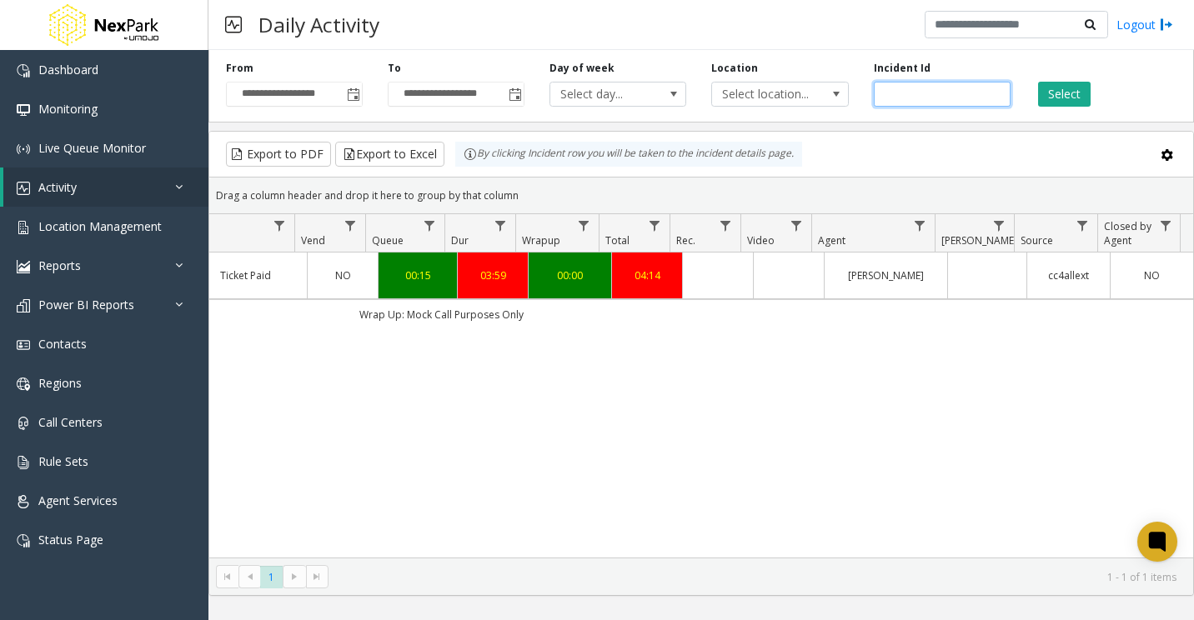
drag, startPoint x: 845, startPoint y: 123, endPoint x: 596, endPoint y: 149, distance: 250.6
click at [596, 149] on div "**********" at bounding box center [700, 319] width 985 height 553
paste input "number"
click at [1084, 88] on button "Select" at bounding box center [1064, 94] width 53 height 25
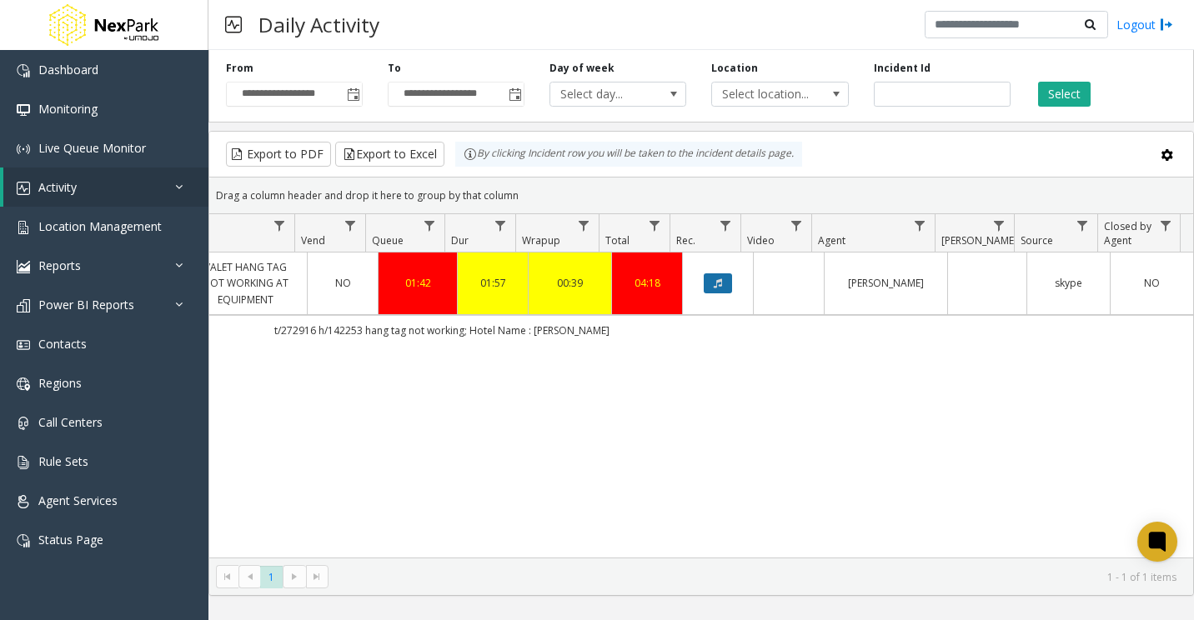
click at [713, 281] on icon "Data table" at bounding box center [717, 283] width 8 height 10
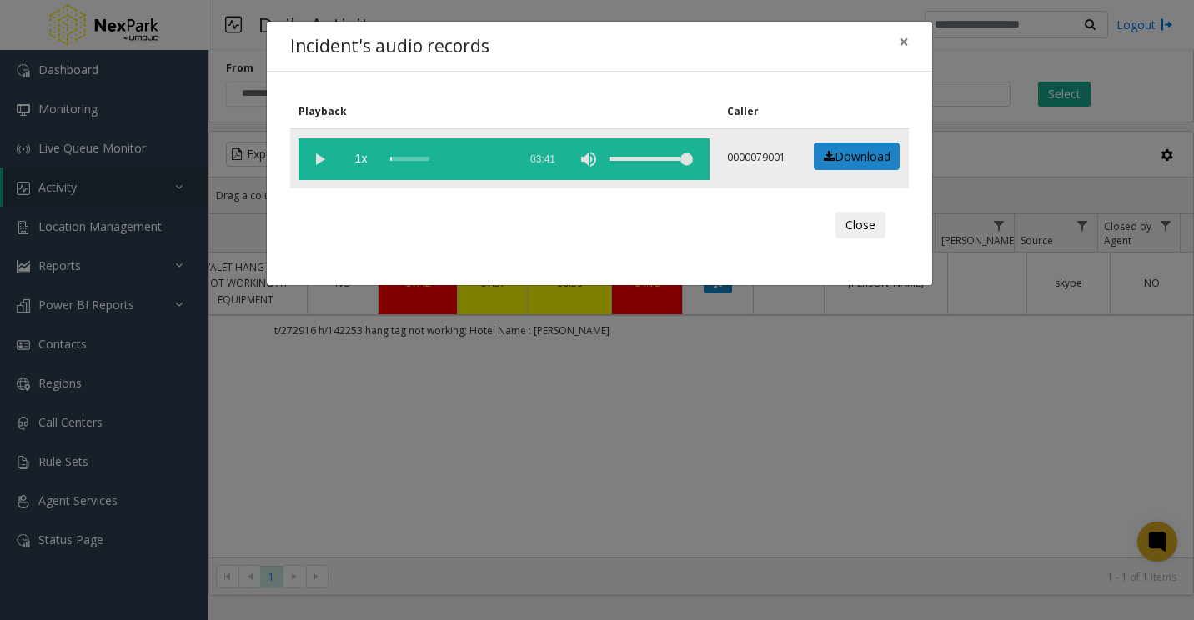
click at [316, 159] on vg-play-pause at bounding box center [319, 159] width 42 height 42
drag, startPoint x: 412, startPoint y: 154, endPoint x: 428, endPoint y: 160, distance: 17.7
click at [414, 154] on div "scrub bar" at bounding box center [449, 159] width 119 height 42
click at [423, 158] on div "scrub bar" at bounding box center [449, 159] width 119 height 42
click at [429, 159] on div "scrub bar" at bounding box center [449, 159] width 119 height 42
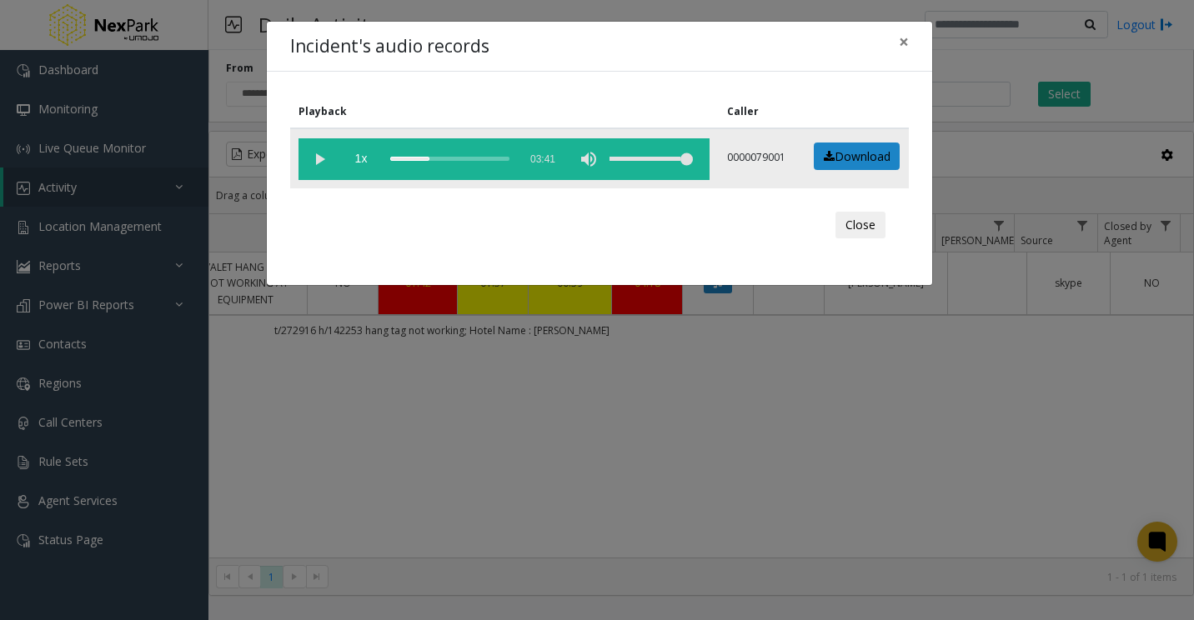
click at [434, 158] on div "scrub bar" at bounding box center [449, 159] width 119 height 42
click at [452, 158] on div "scrub bar" at bounding box center [449, 159] width 119 height 42
click at [439, 158] on div "scrub bar" at bounding box center [449, 159] width 119 height 42
click at [444, 158] on div "scrub bar" at bounding box center [449, 159] width 119 height 42
click at [478, 158] on div "scrub bar" at bounding box center [449, 159] width 119 height 42
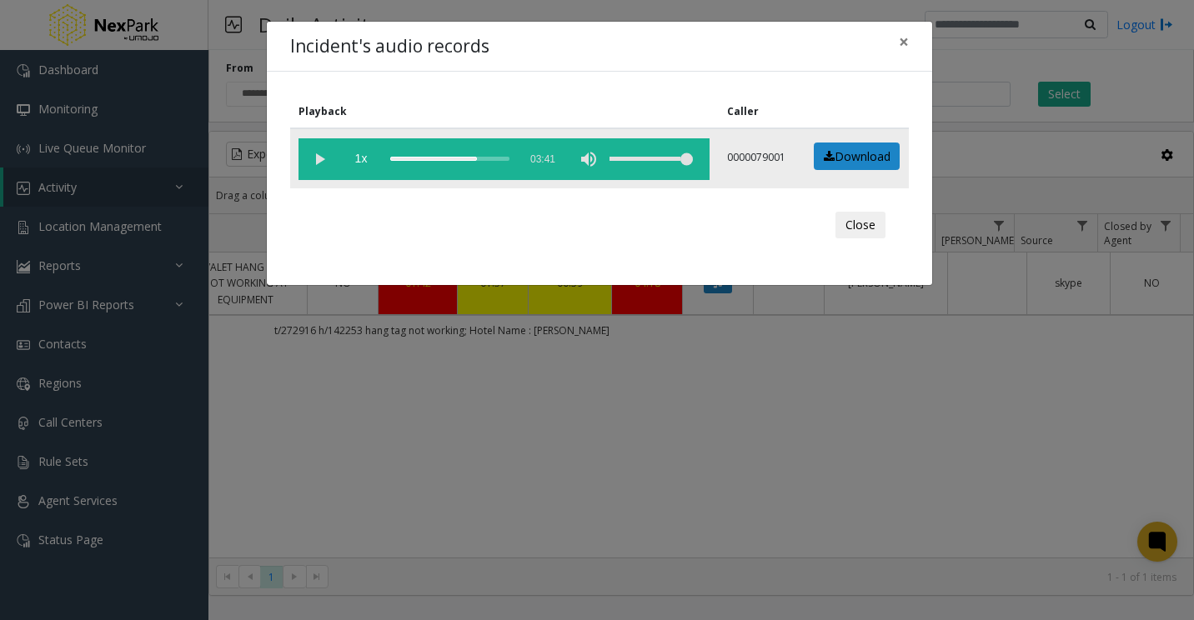
click at [324, 161] on vg-play-pause at bounding box center [319, 159] width 42 height 42
click at [463, 159] on div "scrub bar" at bounding box center [449, 159] width 119 height 42
click at [900, 48] on span "×" at bounding box center [904, 41] width 10 height 23
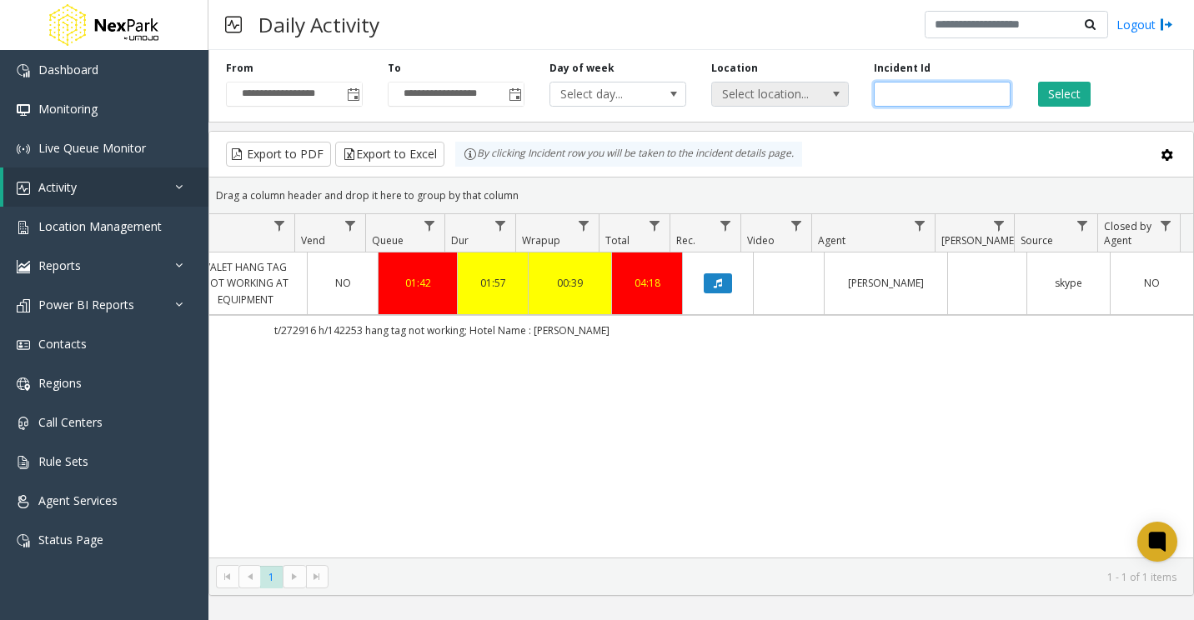
drag, startPoint x: 931, startPoint y: 93, endPoint x: 776, endPoint y: 100, distance: 155.2
click at [776, 100] on div "**********" at bounding box center [700, 82] width 985 height 79
paste input "number"
click at [1052, 92] on button "Select" at bounding box center [1064, 94] width 53 height 25
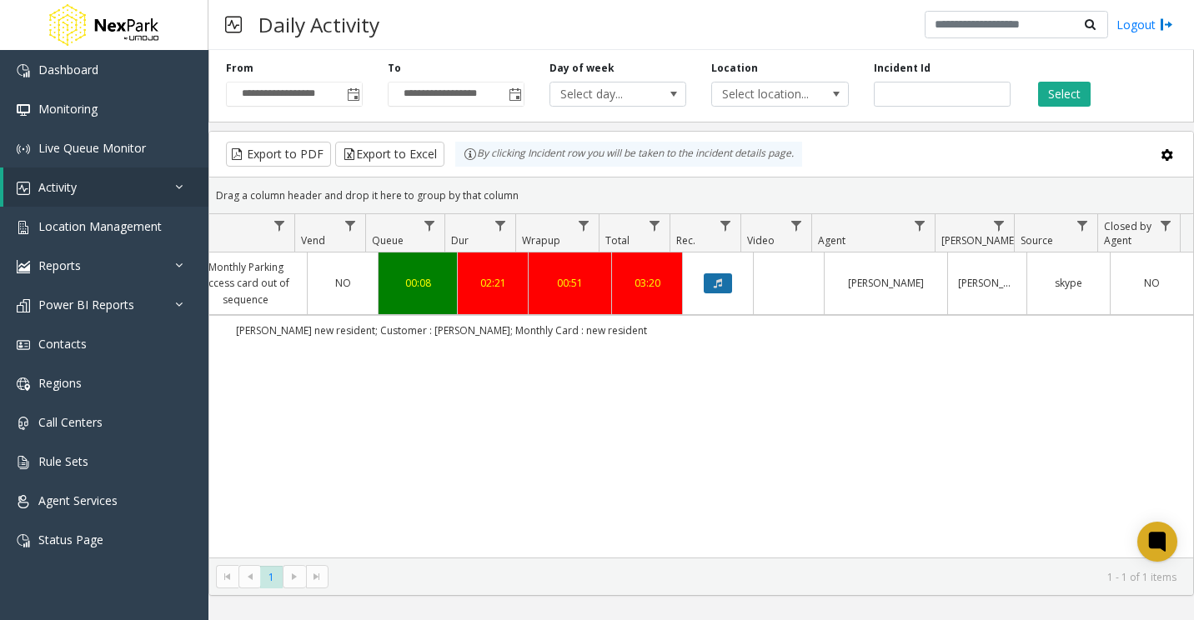
click at [713, 283] on icon "Data table" at bounding box center [717, 283] width 8 height 10
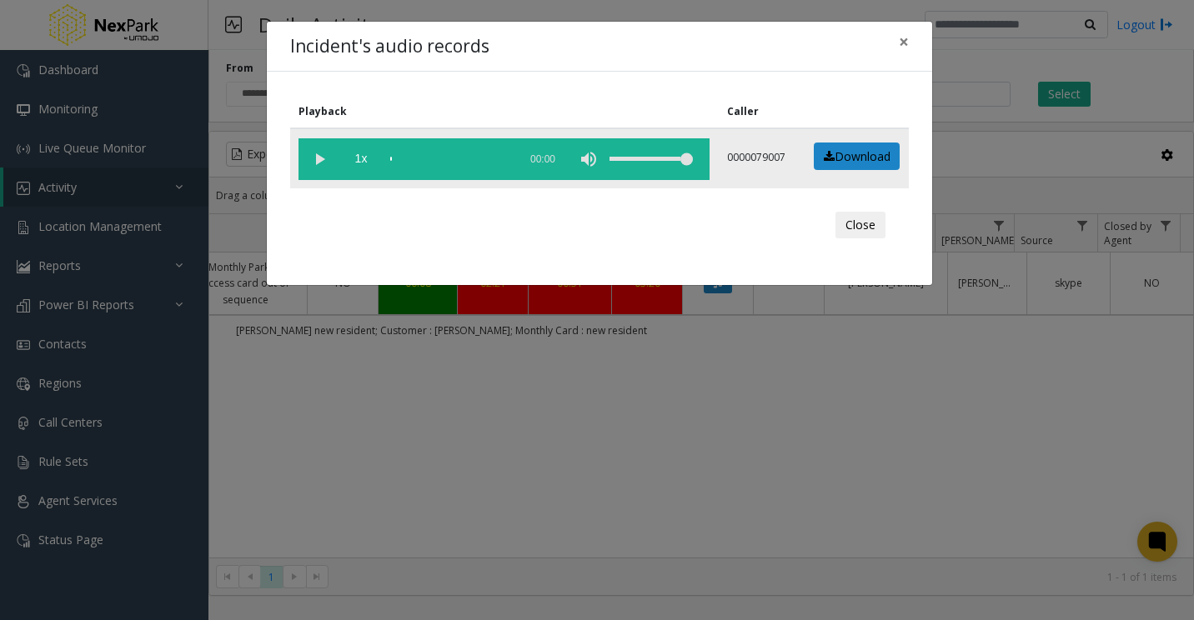
click at [323, 159] on vg-play-pause at bounding box center [319, 159] width 42 height 42
drag, startPoint x: 564, startPoint y: 30, endPoint x: 589, endPoint y: 186, distance: 157.9
click at [589, 186] on div "Incident's audio records × Playback Caller 1x 02:31 0000079007 Download Close" at bounding box center [599, 153] width 667 height 265
drag, startPoint x: 589, startPoint y: 186, endPoint x: 555, endPoint y: 226, distance: 52.6
click at [555, 226] on div "Close" at bounding box center [599, 225] width 595 height 50
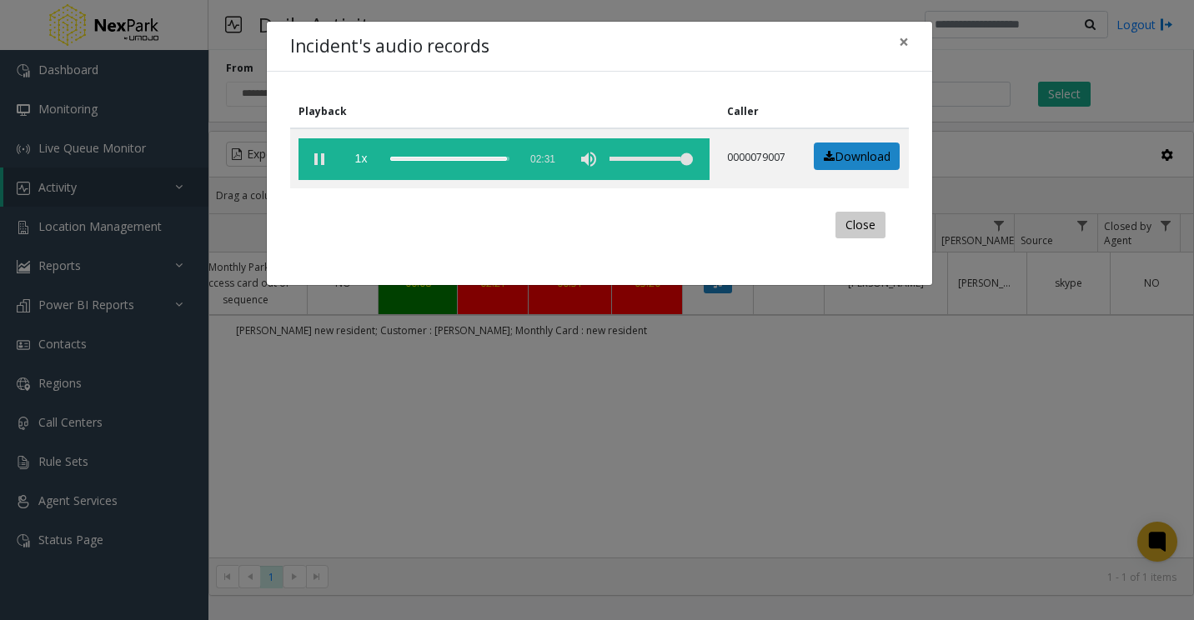
click at [873, 226] on button "Close" at bounding box center [860, 225] width 50 height 27
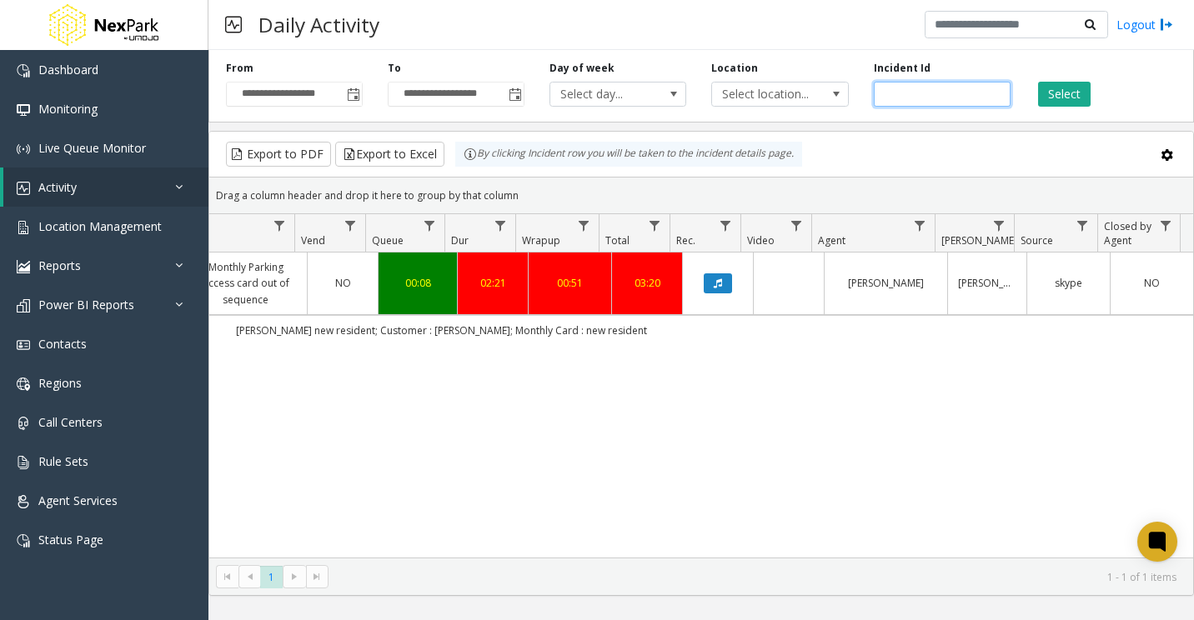
drag, startPoint x: 764, startPoint y: 103, endPoint x: 733, endPoint y: 109, distance: 30.7
click at [731, 109] on div "**********" at bounding box center [700, 82] width 985 height 79
paste input "number"
click at [1069, 93] on button "Select" at bounding box center [1064, 94] width 53 height 25
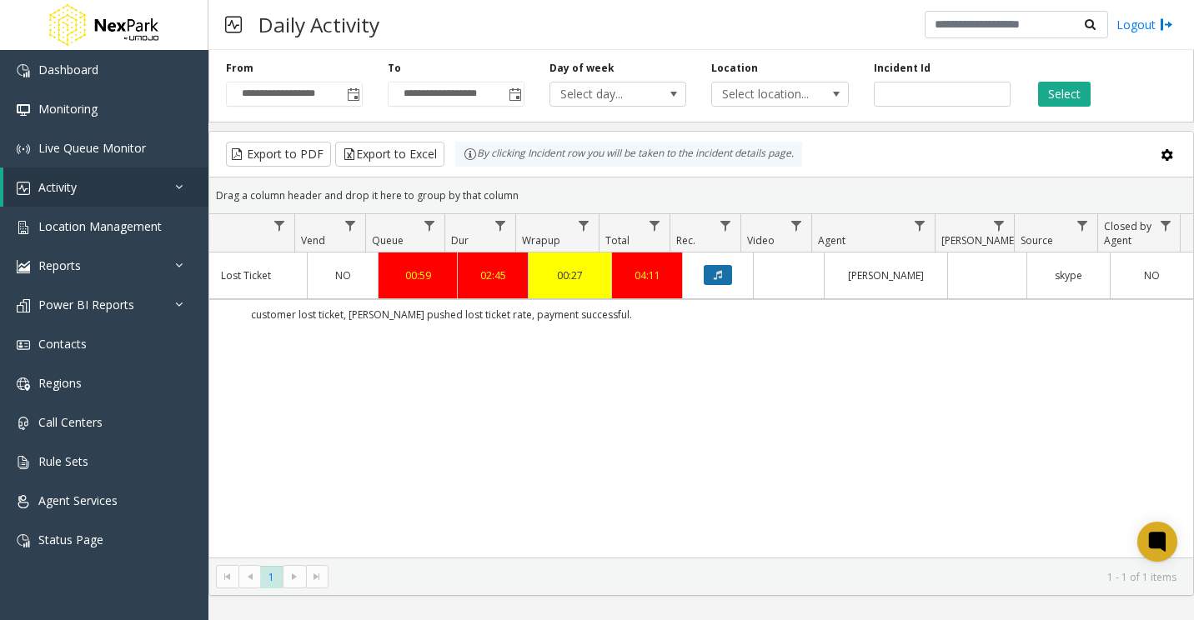
click at [713, 270] on icon "Data table" at bounding box center [717, 275] width 8 height 10
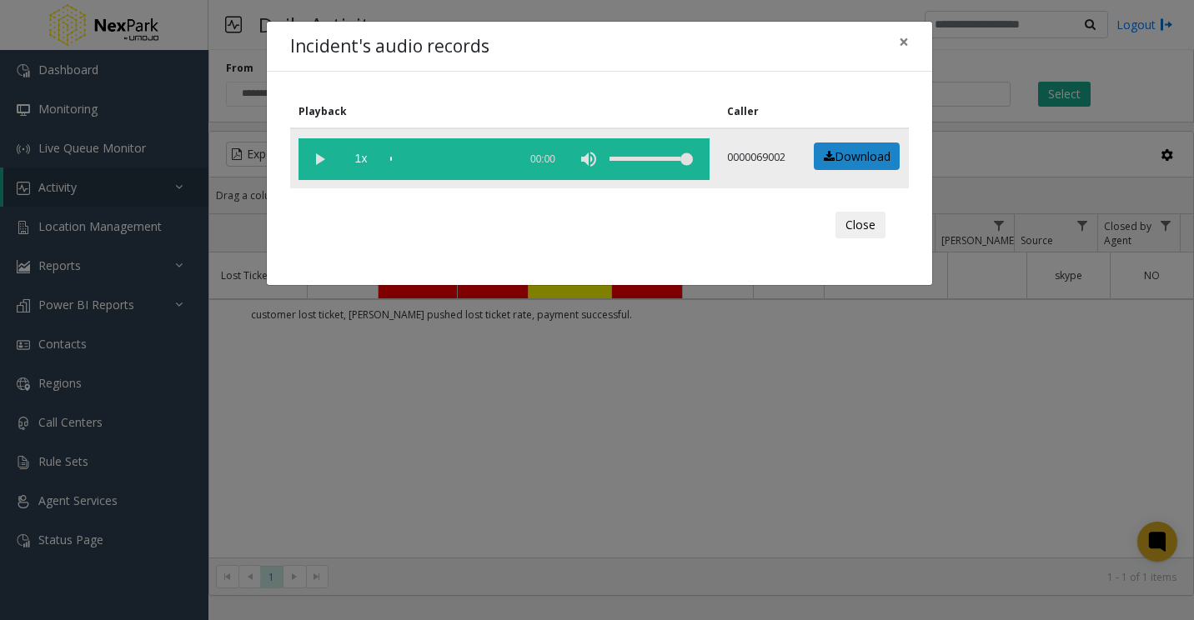
click at [317, 156] on vg-play-pause at bounding box center [319, 159] width 42 height 42
click at [407, 160] on div "scrub bar" at bounding box center [449, 159] width 119 height 42
click at [428, 160] on div "scrub bar" at bounding box center [449, 159] width 119 height 42
click at [422, 160] on div "scrub bar" at bounding box center [449, 159] width 119 height 42
click at [899, 39] on span "×" at bounding box center [904, 41] width 10 height 23
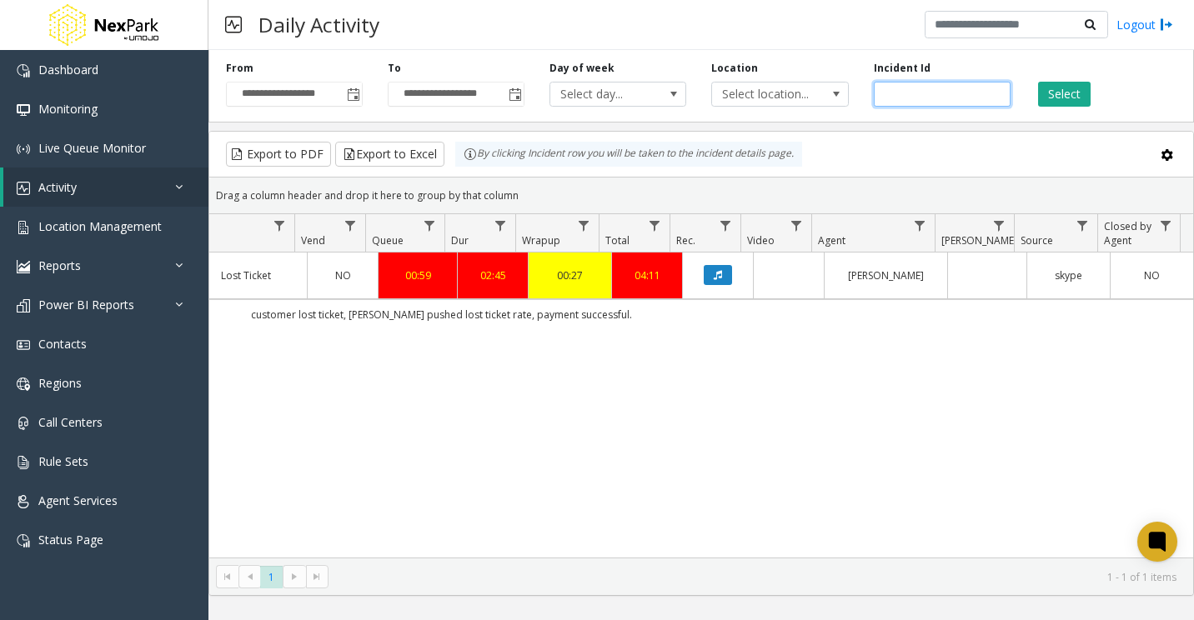
drag, startPoint x: 934, startPoint y: 90, endPoint x: 644, endPoint y: 118, distance: 290.5
click at [643, 118] on div "**********" at bounding box center [700, 82] width 985 height 79
paste input "number"
click at [1067, 91] on button "Select" at bounding box center [1064, 94] width 53 height 25
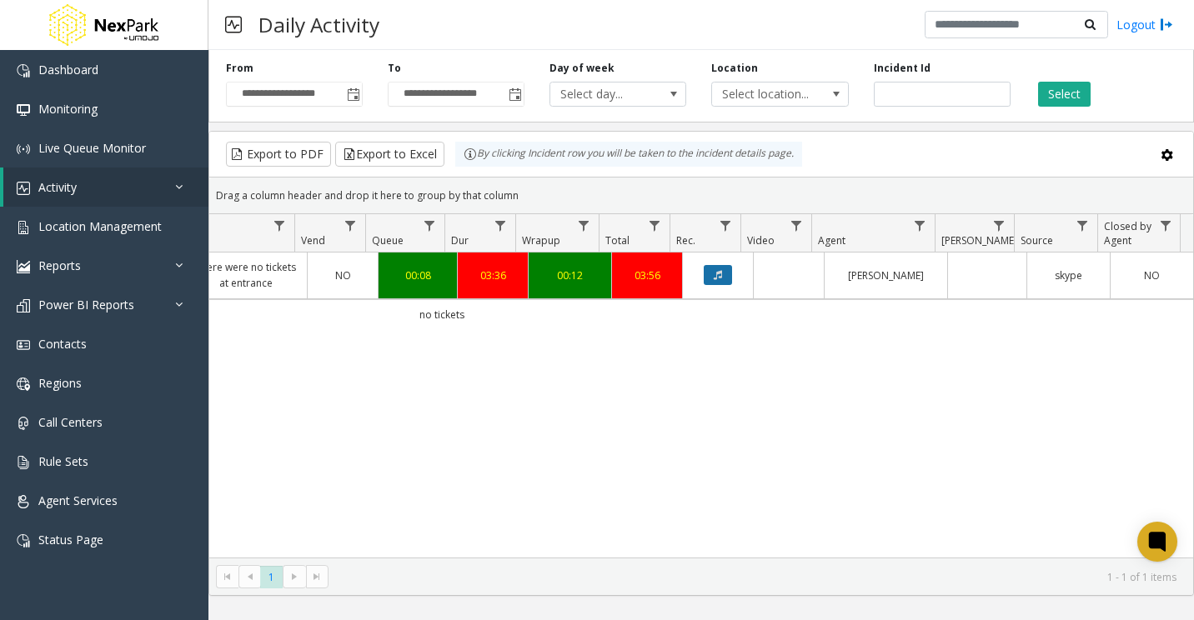
click at [713, 278] on icon "Data table" at bounding box center [717, 275] width 8 height 10
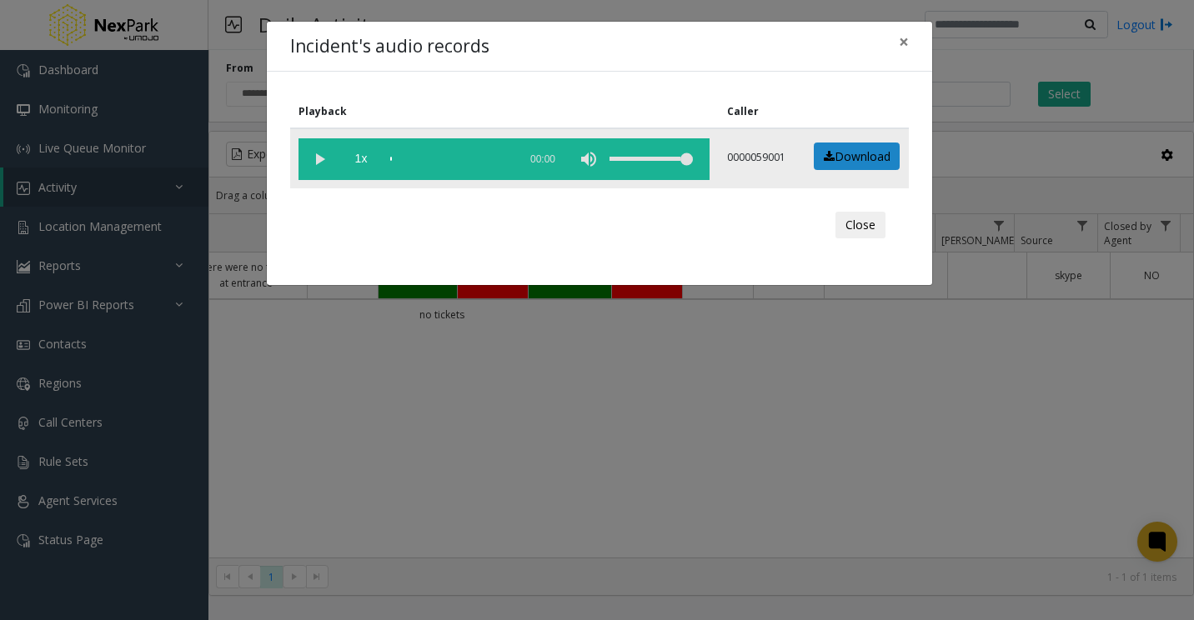
click at [319, 158] on vg-play-pause at bounding box center [319, 159] width 42 height 42
click at [904, 38] on span "×" at bounding box center [904, 41] width 10 height 23
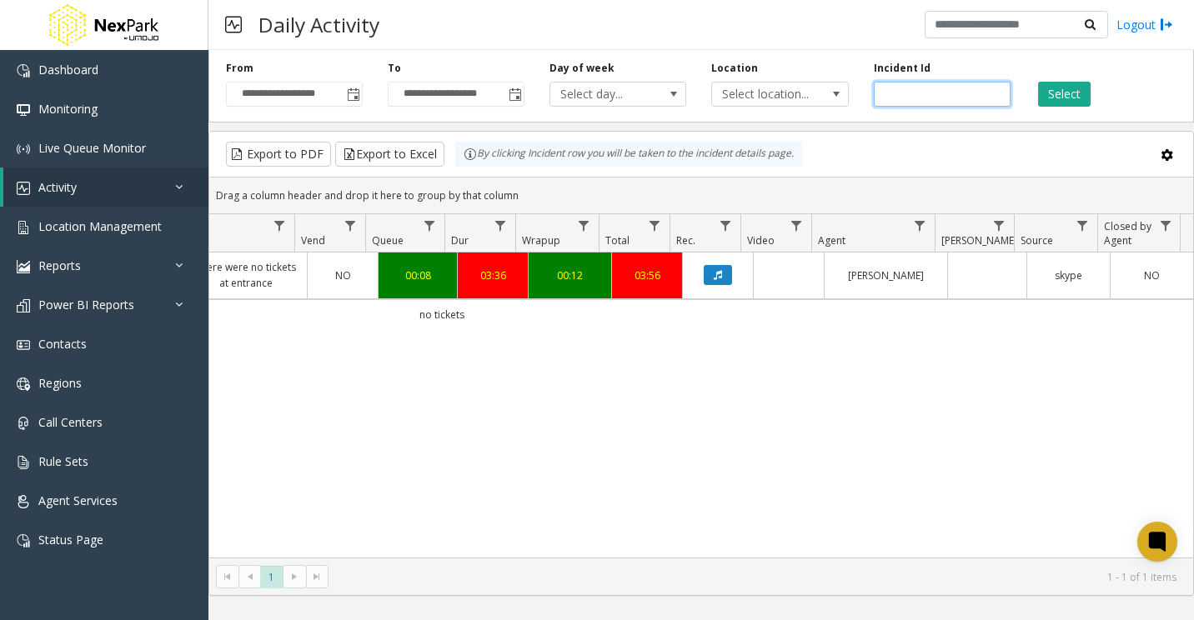
drag, startPoint x: 922, startPoint y: 98, endPoint x: 745, endPoint y: 114, distance: 177.5
click at [745, 114] on div "**********" at bounding box center [700, 82] width 985 height 79
paste input "number"
type input "******"
click at [1041, 93] on button "Select" at bounding box center [1064, 94] width 53 height 25
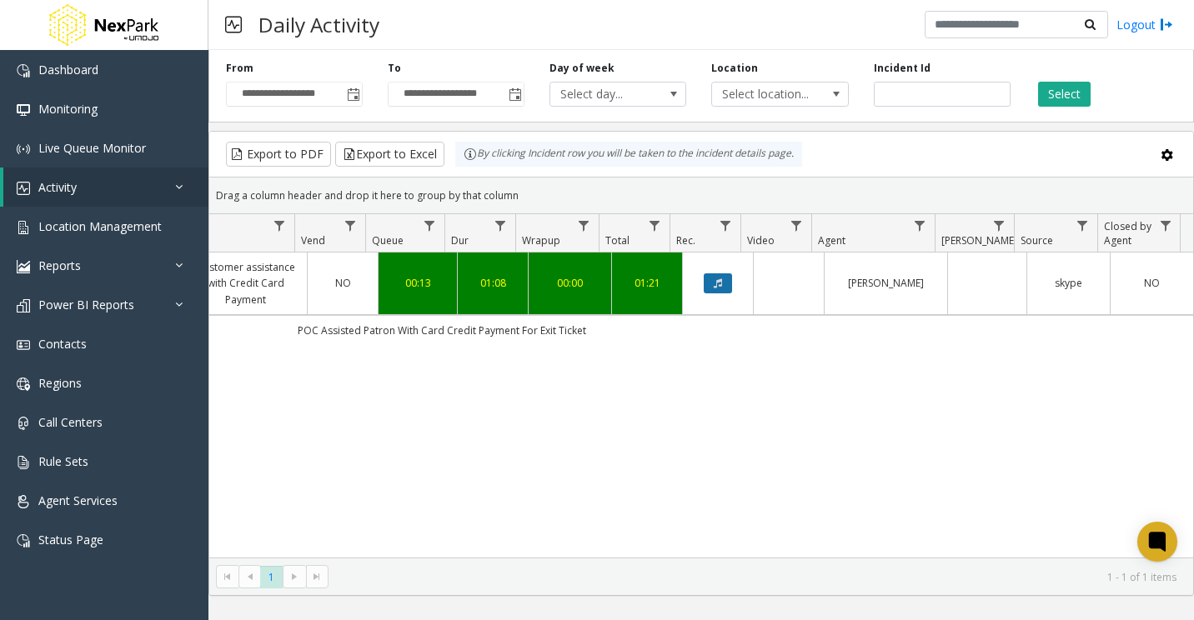
click at [713, 280] on icon "Data table" at bounding box center [717, 283] width 8 height 10
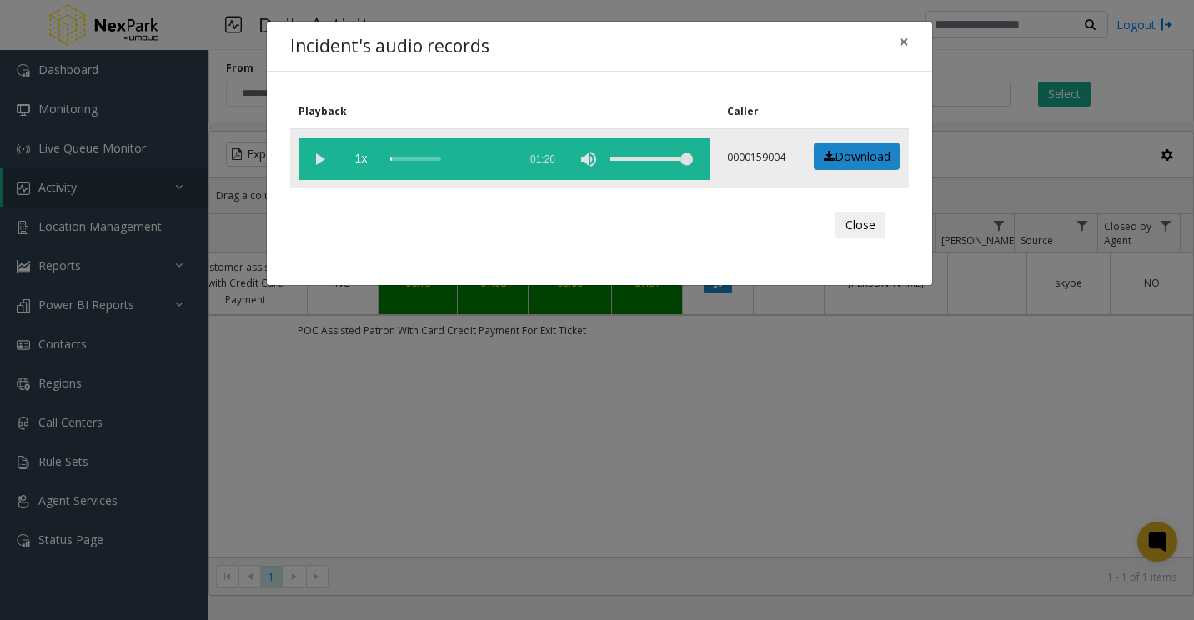
click at [313, 160] on vg-play-pause at bounding box center [319, 159] width 42 height 42
click at [404, 157] on div "scrub bar" at bounding box center [449, 159] width 119 height 42
click at [413, 158] on div "scrub bar" at bounding box center [449, 159] width 119 height 42
click at [418, 159] on div "scrub bar" at bounding box center [449, 159] width 119 height 42
click at [417, 158] on div "scrub bar" at bounding box center [449, 159] width 119 height 42
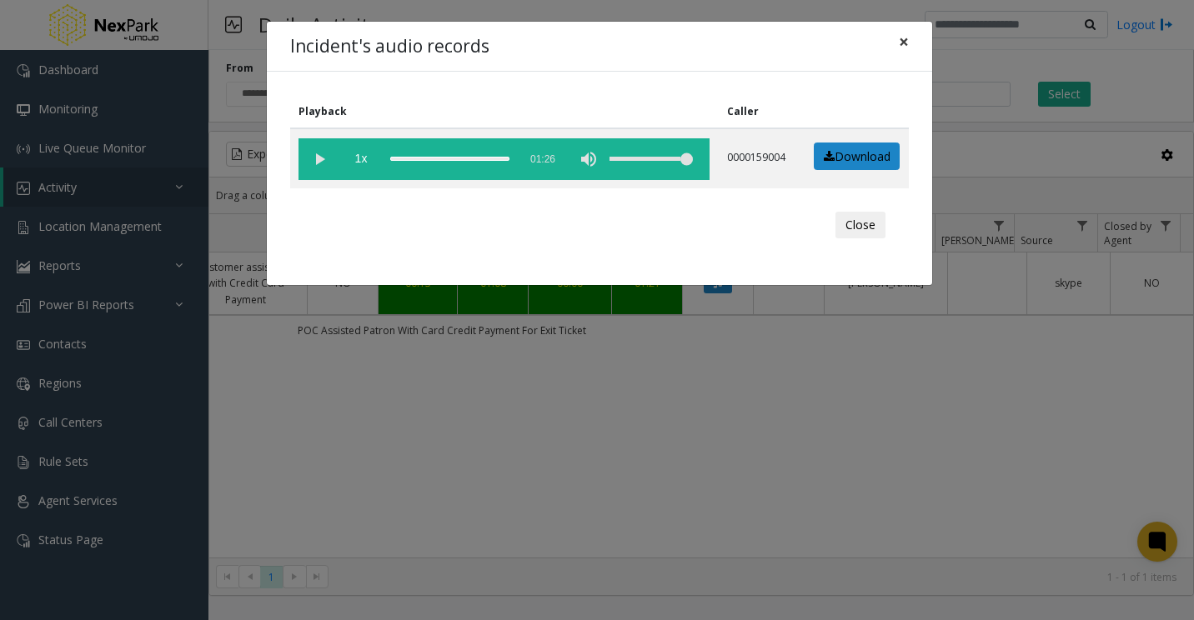
drag, startPoint x: 904, startPoint y: 38, endPoint x: 848, endPoint y: 63, distance: 61.2
click at [904, 38] on span "×" at bounding box center [904, 41] width 10 height 23
